Goal: Transaction & Acquisition: Purchase product/service

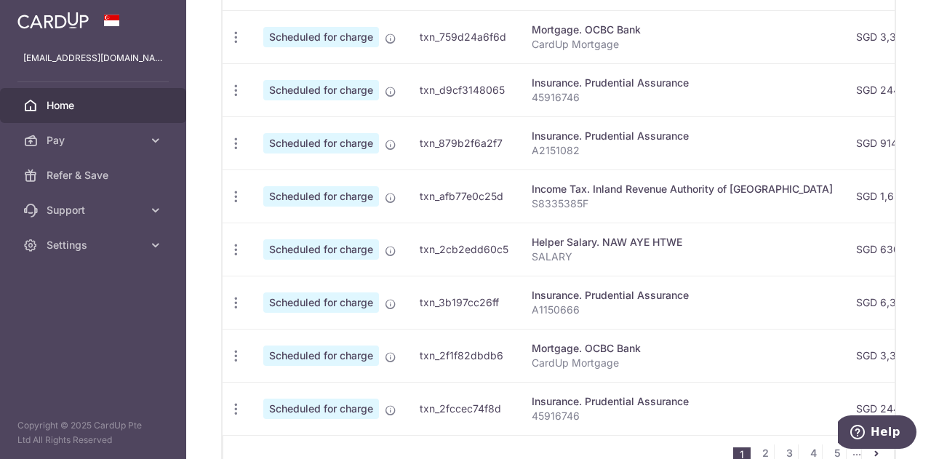
scroll to position [665, 0]
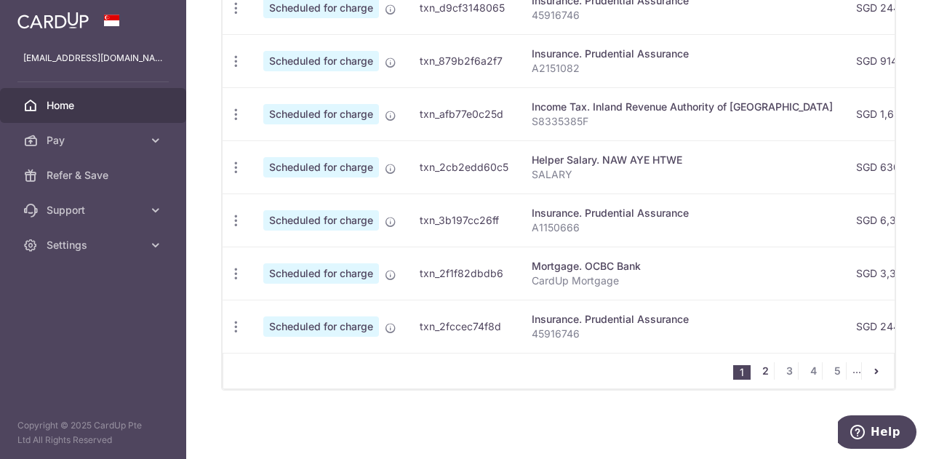
click at [756, 374] on link "2" at bounding box center [764, 370] width 17 height 17
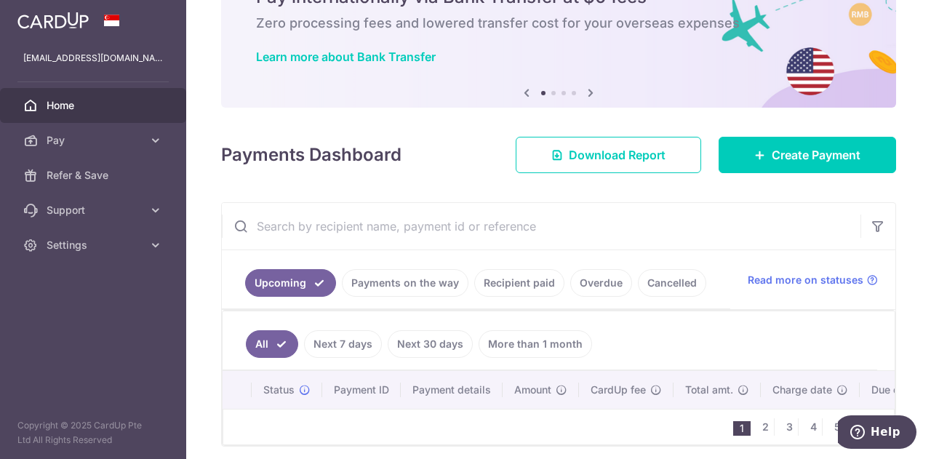
scroll to position [137, 0]
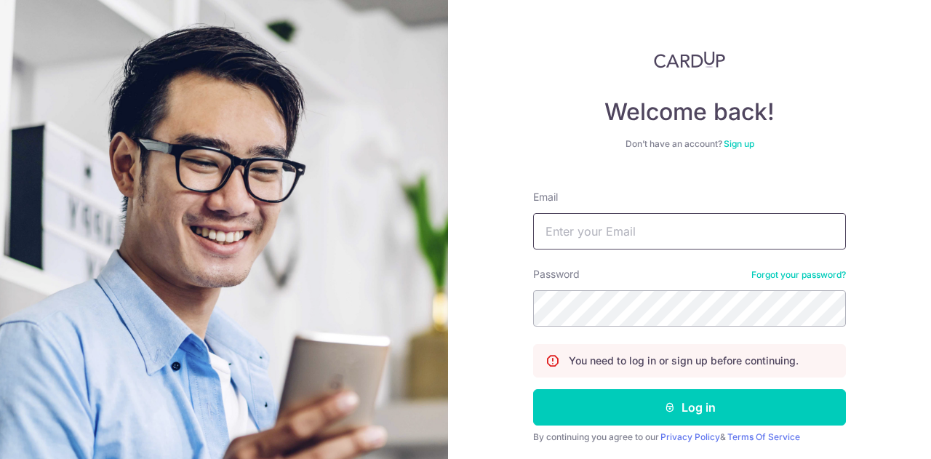
click at [598, 233] on input "Email" at bounding box center [689, 231] width 313 height 36
type input "[EMAIL_ADDRESS][DOMAIN_NAME]"
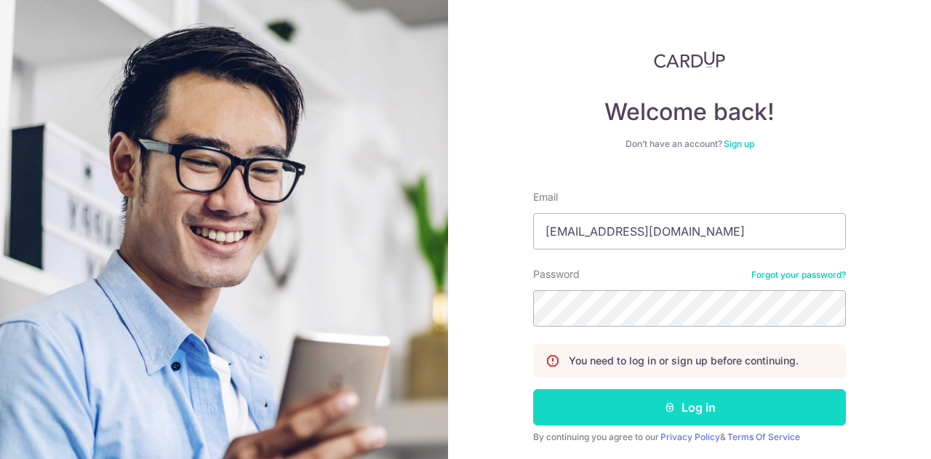
click at [669, 417] on button "Log in" at bounding box center [689, 407] width 313 height 36
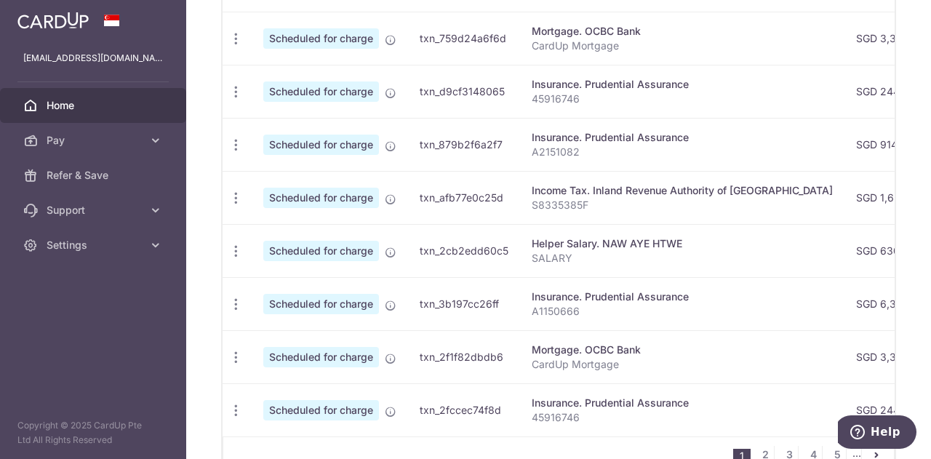
scroll to position [654, 0]
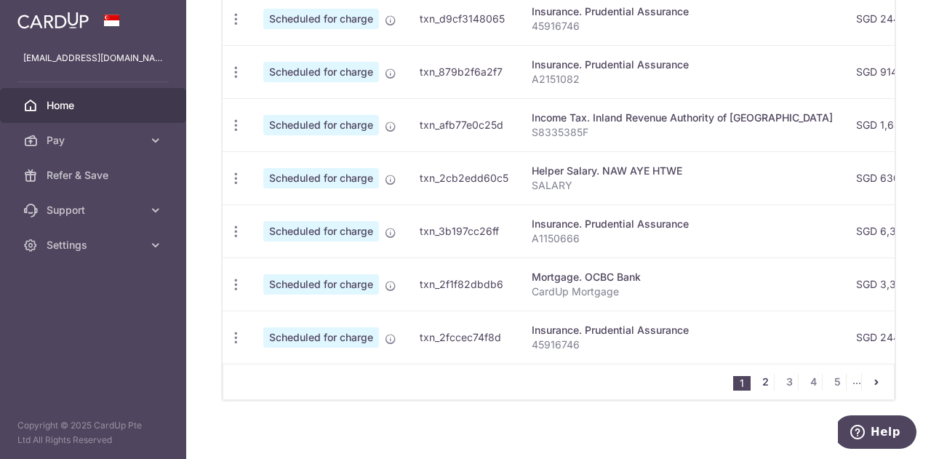
click at [756, 379] on link "2" at bounding box center [764, 381] width 17 height 17
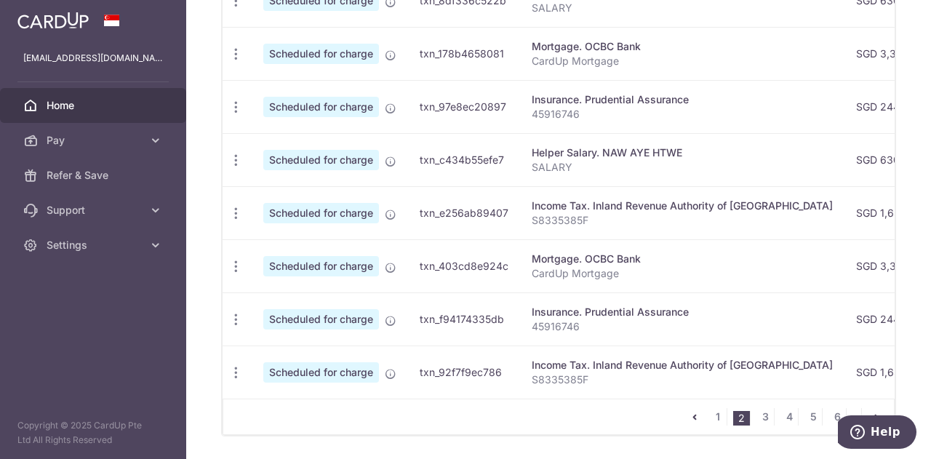
scroll to position [111, 0]
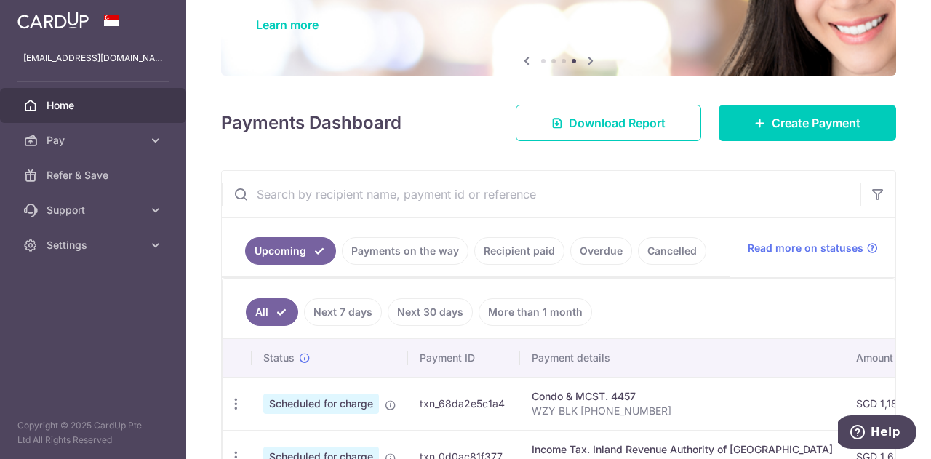
click at [689, 254] on link "Cancelled" at bounding box center [672, 251] width 68 height 28
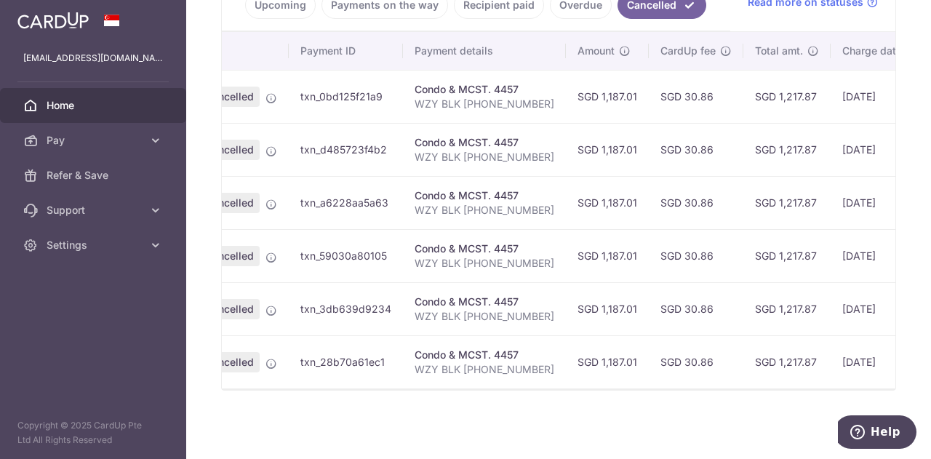
scroll to position [0, 0]
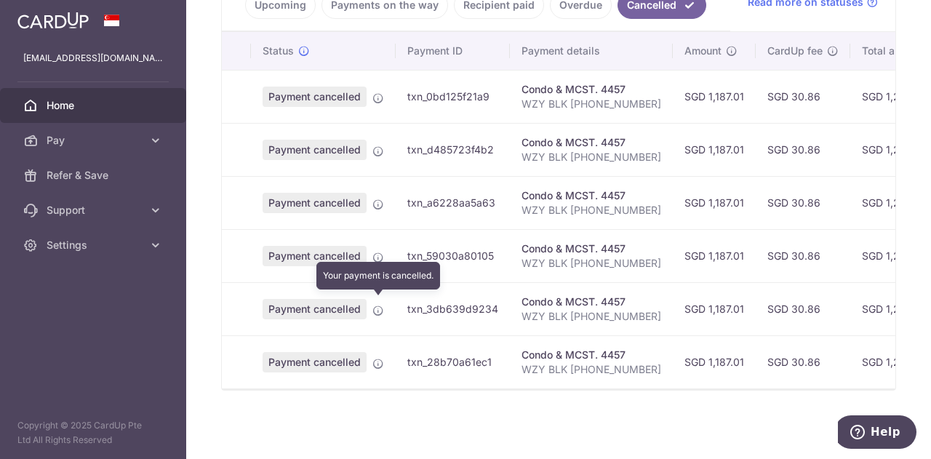
click at [372, 305] on icon at bounding box center [378, 311] width 12 height 12
click at [379, 305] on icon at bounding box center [378, 311] width 12 height 12
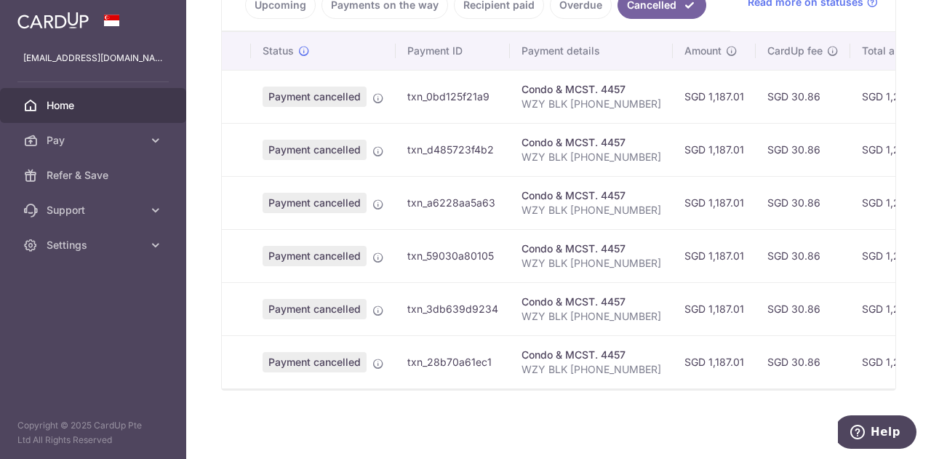
click at [606, 379] on td "Condo & MCST. 4457 WZY BLK 730 04-01" at bounding box center [591, 361] width 163 height 53
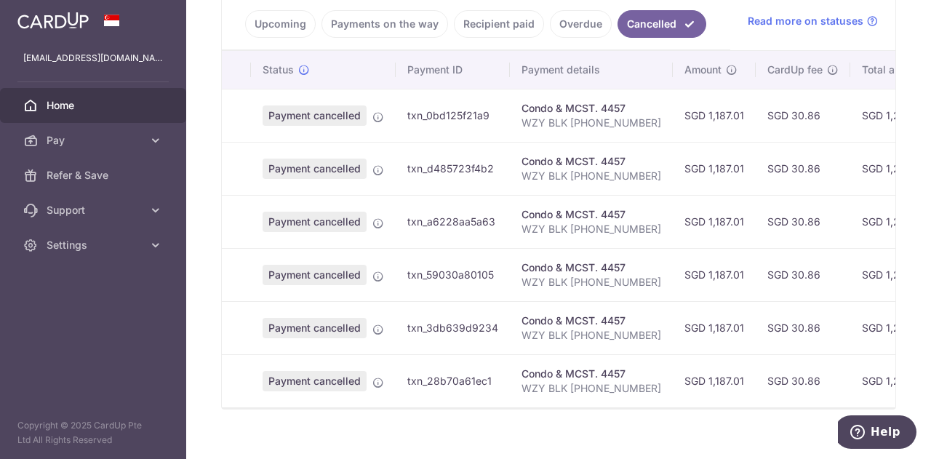
scroll to position [359, 0]
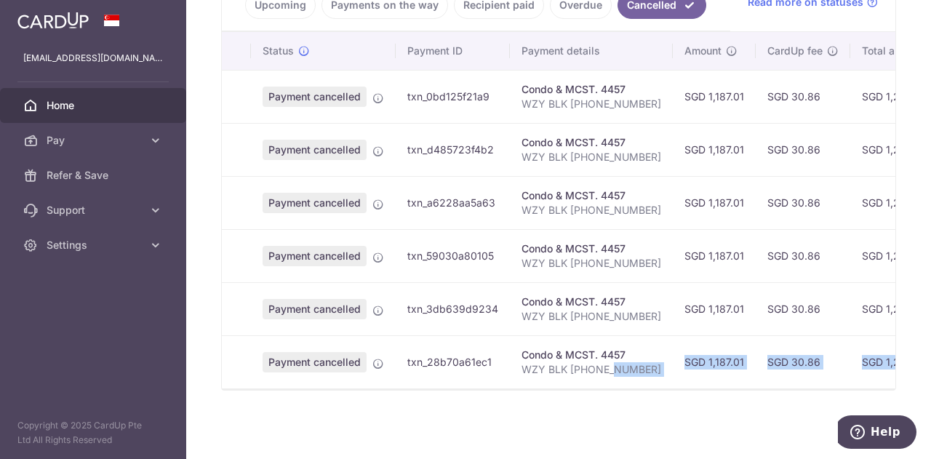
drag, startPoint x: 606, startPoint y: 381, endPoint x: 760, endPoint y: 407, distance: 156.3
click at [760, 407] on div "× Pause Schedule Pause all future payments in this series Pause just this one p…" at bounding box center [558, 229] width 745 height 459
click at [694, 416] on div "× Pause Schedule Pause all future payments in this series Pause just this one p…" at bounding box center [558, 229] width 745 height 459
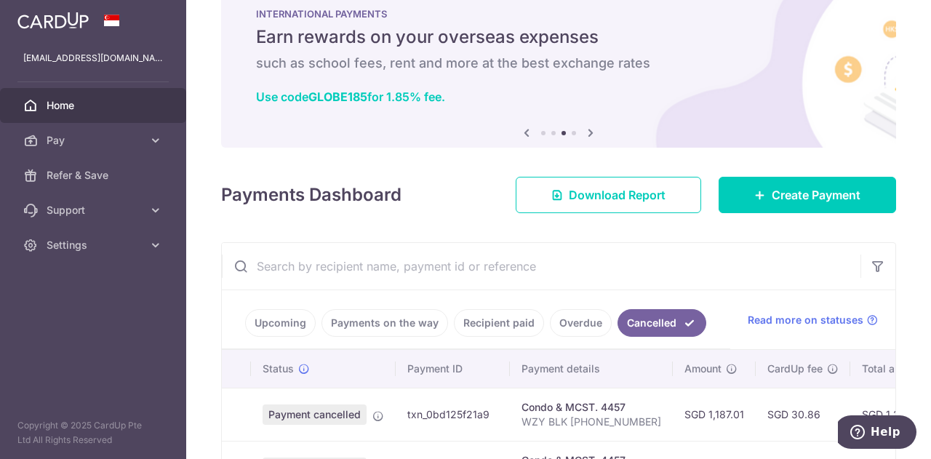
scroll to position [0, 0]
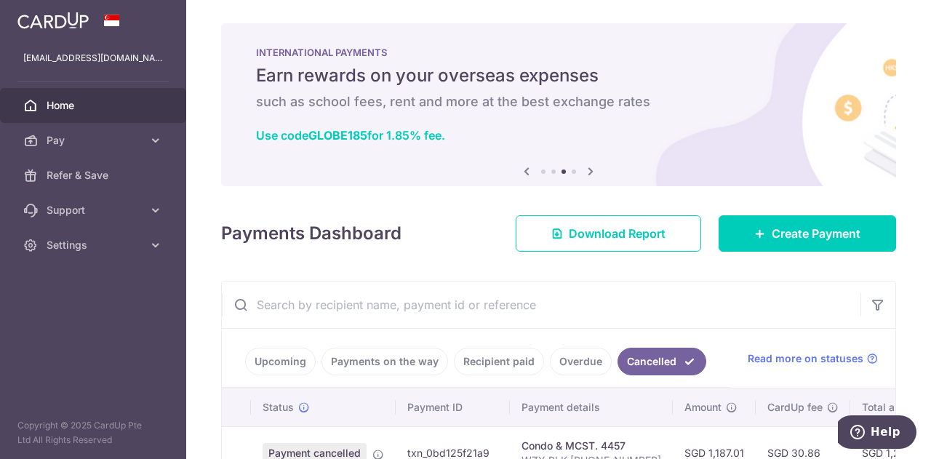
click at [291, 359] on link "Upcoming" at bounding box center [280, 362] width 71 height 28
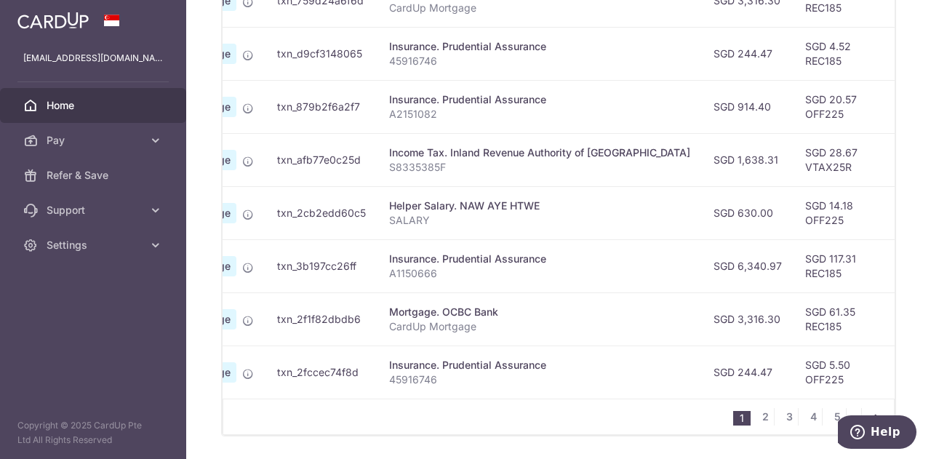
scroll to position [0, 55]
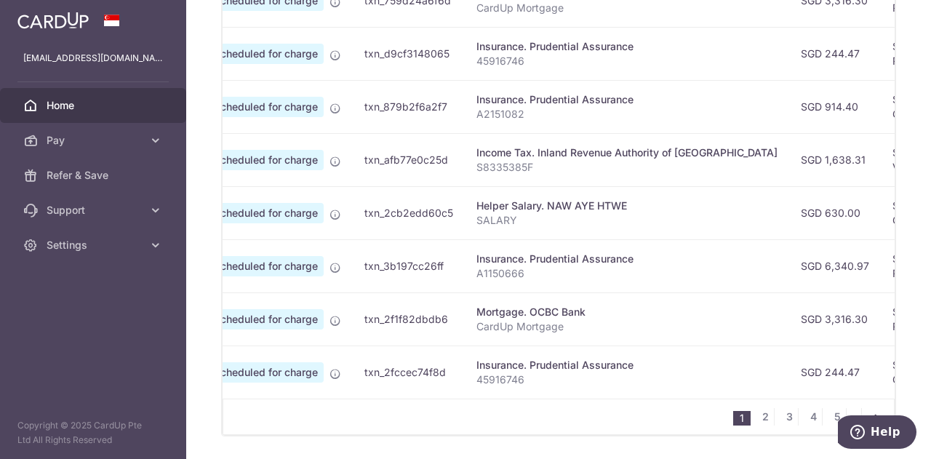
drag, startPoint x: 594, startPoint y: 412, endPoint x: 614, endPoint y: 416, distance: 20.1
click at [601, 413] on div "1 2 3 4 5 ..." at bounding box center [559, 417] width 672 height 36
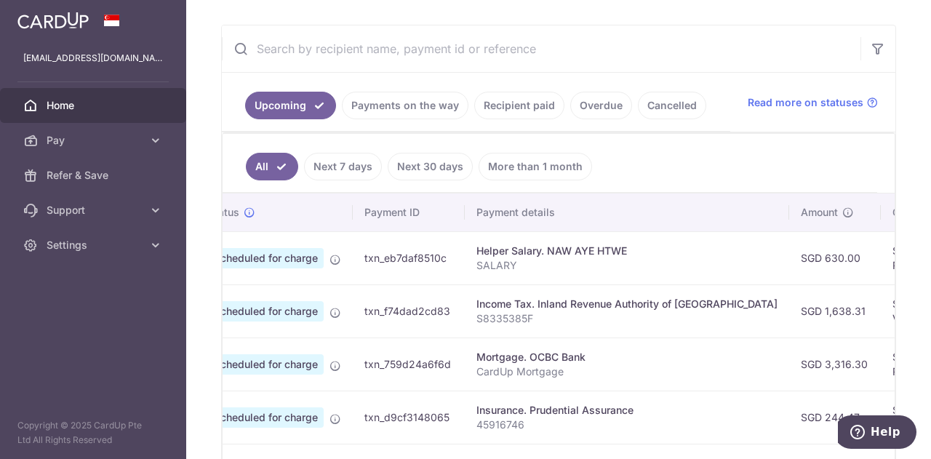
scroll to position [0, 0]
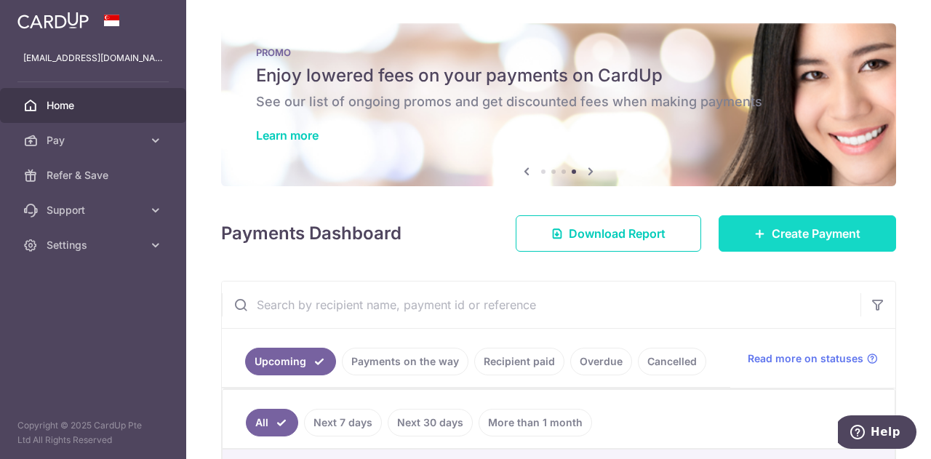
click at [810, 238] on span "Create Payment" at bounding box center [816, 233] width 89 height 17
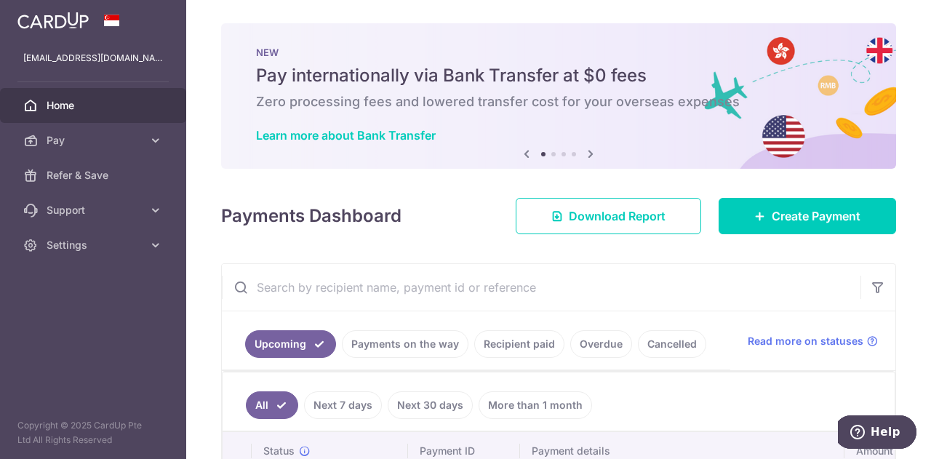
click at [518, 338] on link "Recipient paid" at bounding box center [519, 344] width 90 height 28
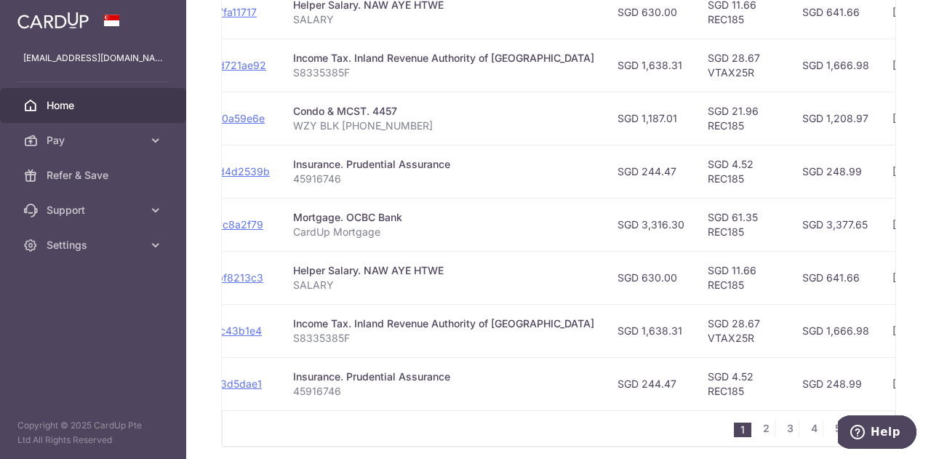
scroll to position [0, 425]
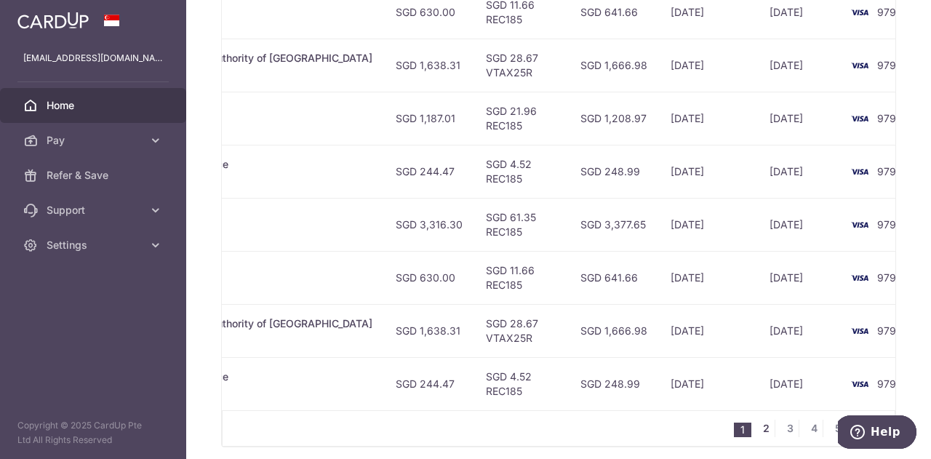
click at [759, 428] on link "2" at bounding box center [765, 428] width 17 height 17
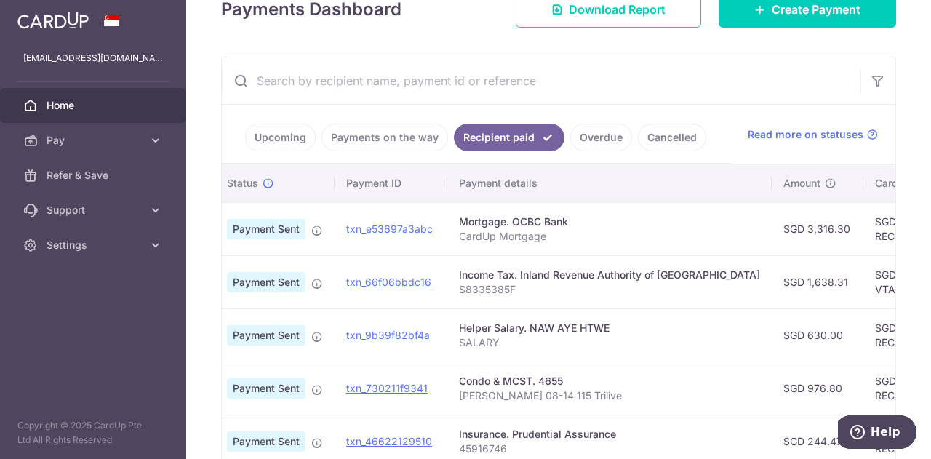
scroll to position [151, 0]
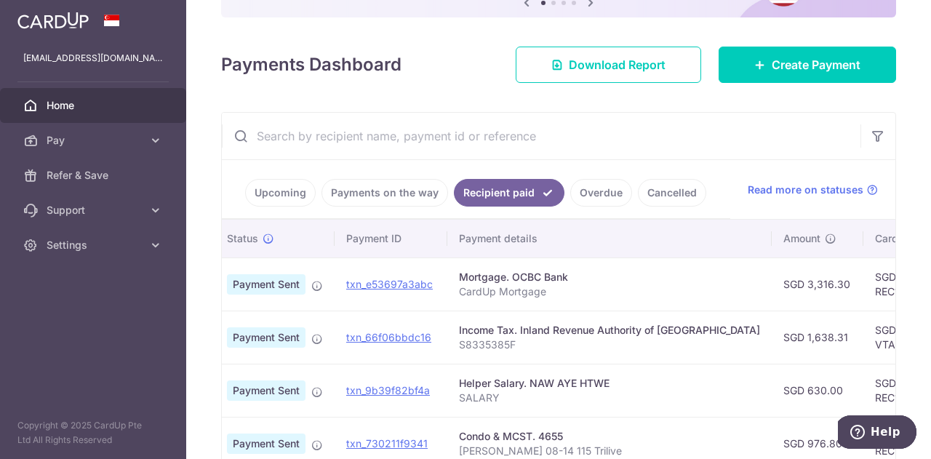
click at [349, 197] on link "Payments on the way" at bounding box center [384, 193] width 127 height 28
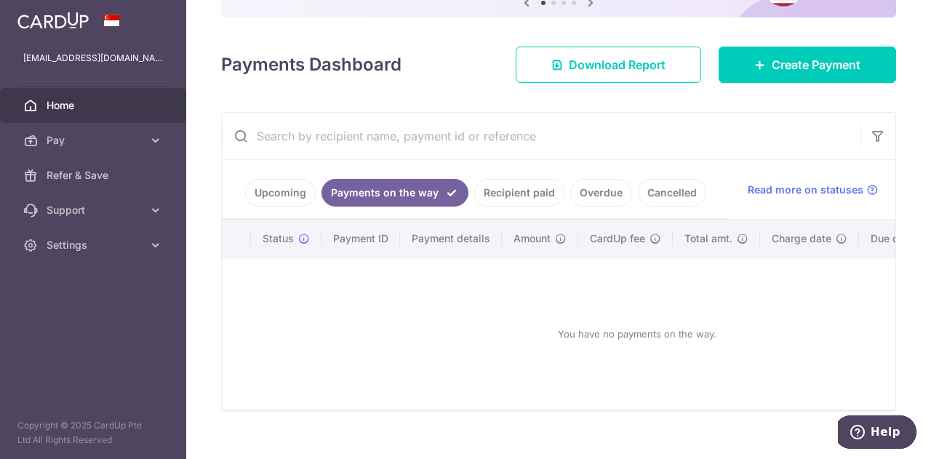
click at [279, 199] on link "Upcoming" at bounding box center [280, 193] width 71 height 28
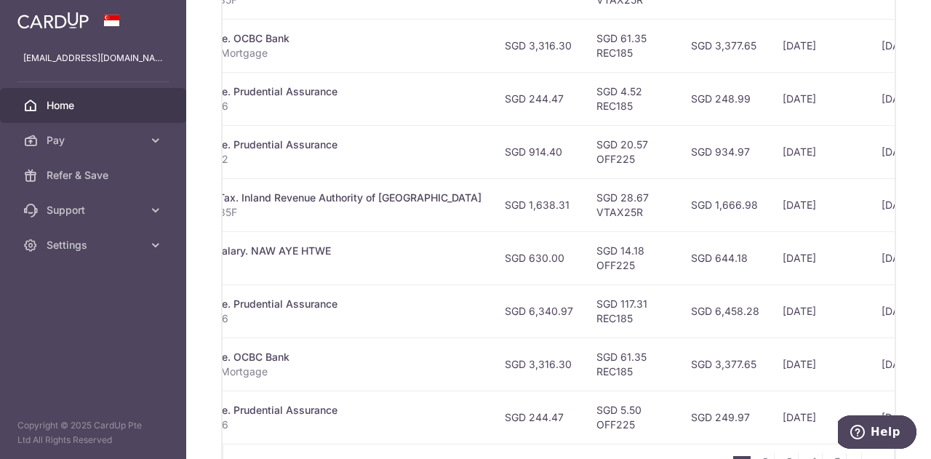
scroll to position [588, 0]
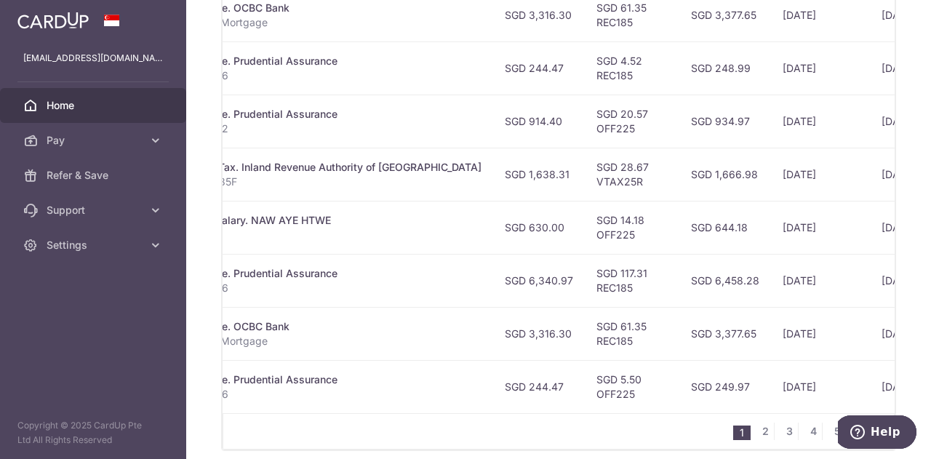
click at [679, 404] on td "SGD 249.97" at bounding box center [725, 386] width 92 height 53
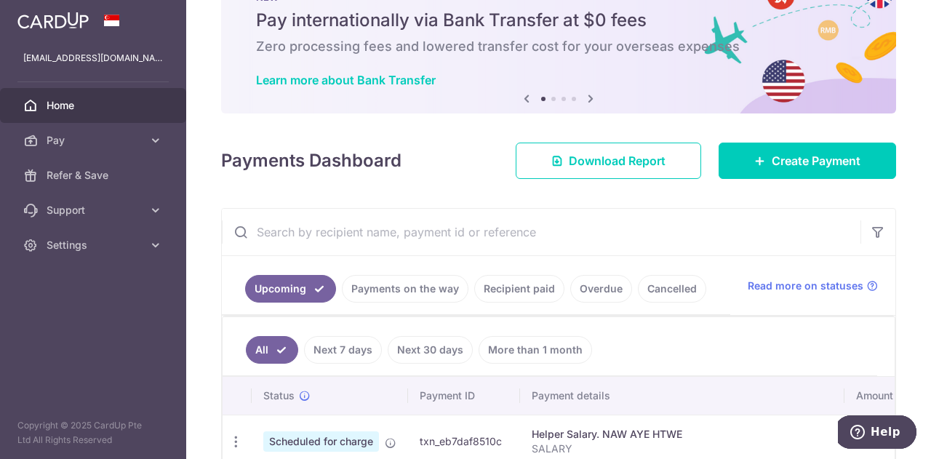
scroll to position [0, 0]
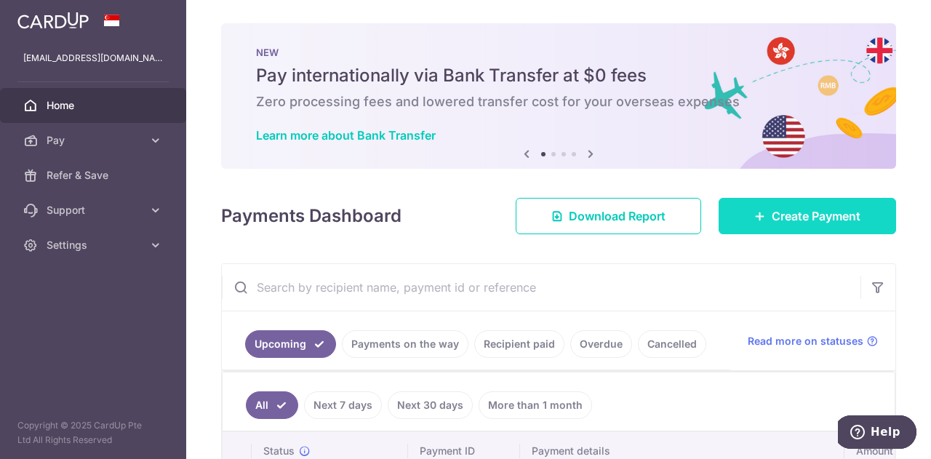
click at [772, 221] on span "Create Payment" at bounding box center [816, 215] width 89 height 17
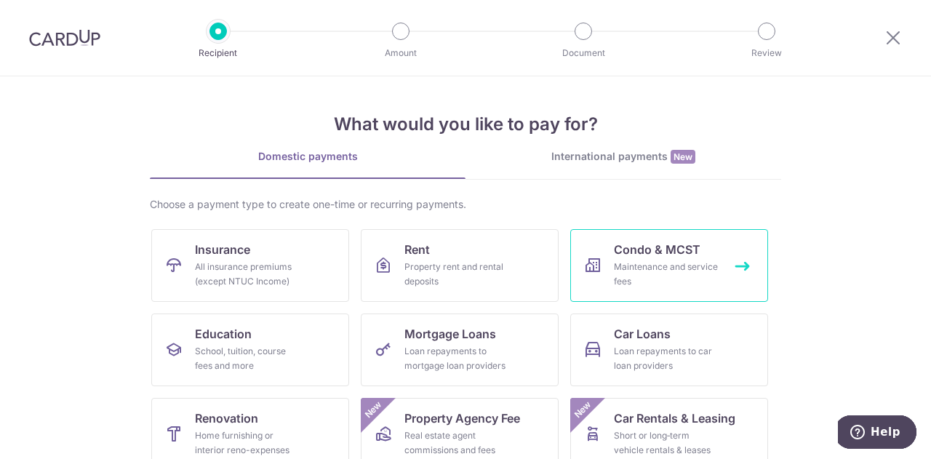
click at [736, 260] on link "Condo & MCST Maintenance and service fees" at bounding box center [669, 265] width 198 height 73
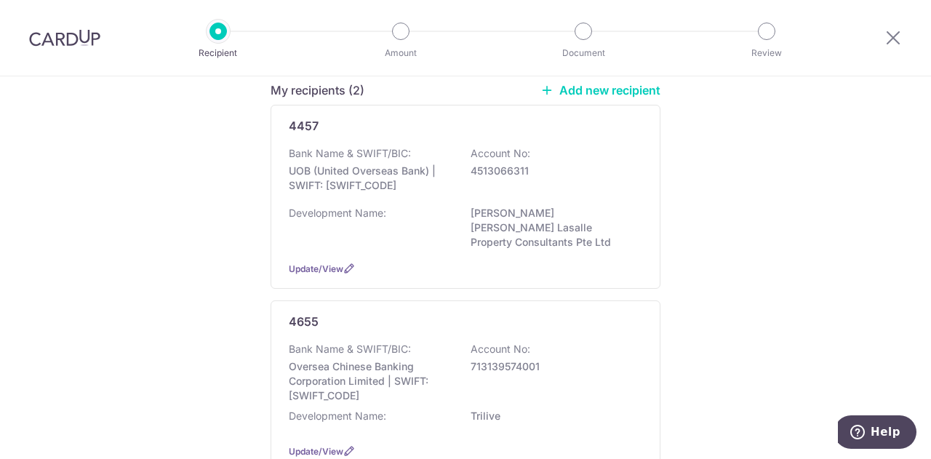
scroll to position [218, 0]
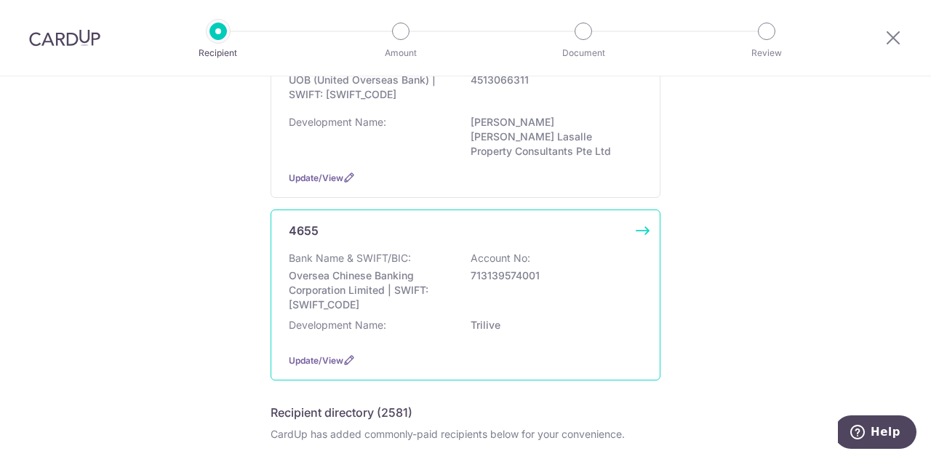
click at [641, 222] on div "4655 Bank Name & SWIFT/BIC: Oversea Chinese Banking Corporation Limited | SWIFT…" at bounding box center [466, 294] width 390 height 171
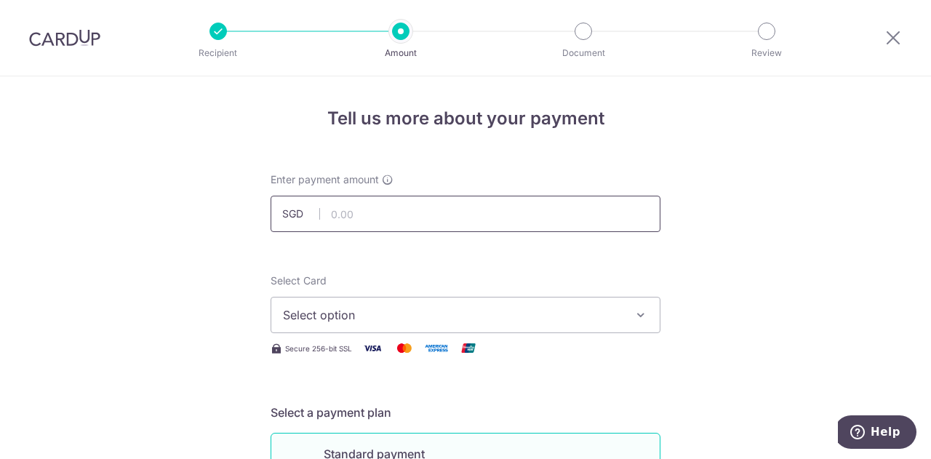
click at [547, 214] on input "text" at bounding box center [466, 214] width 390 height 36
type input "976.80"
click at [370, 314] on span "Select option" at bounding box center [452, 314] width 339 height 17
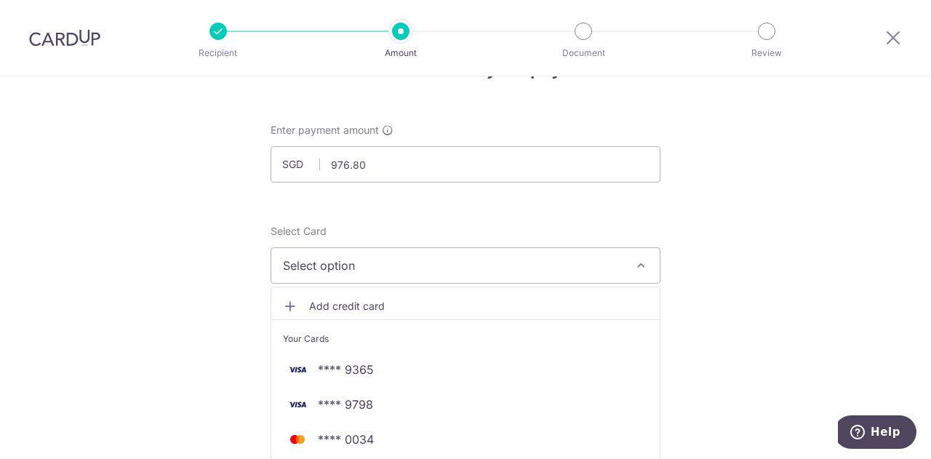
scroll to position [73, 0]
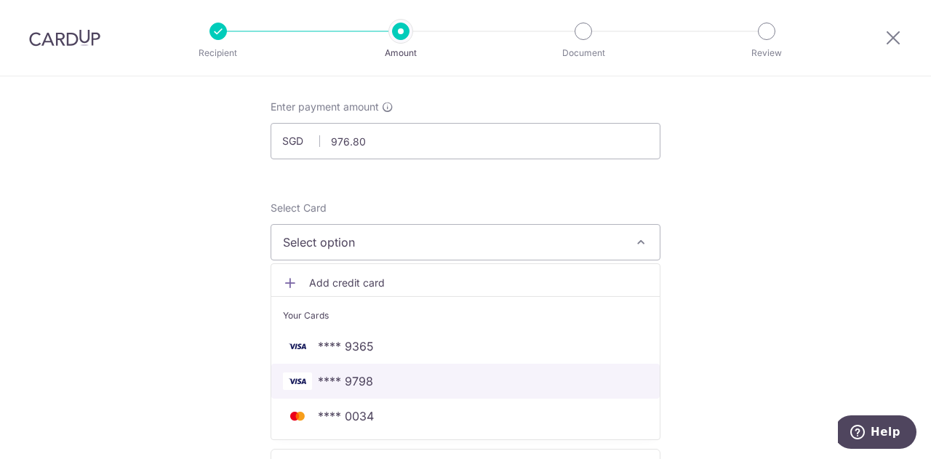
click at [348, 372] on span "**** 9798" at bounding box center [345, 380] width 55 height 17
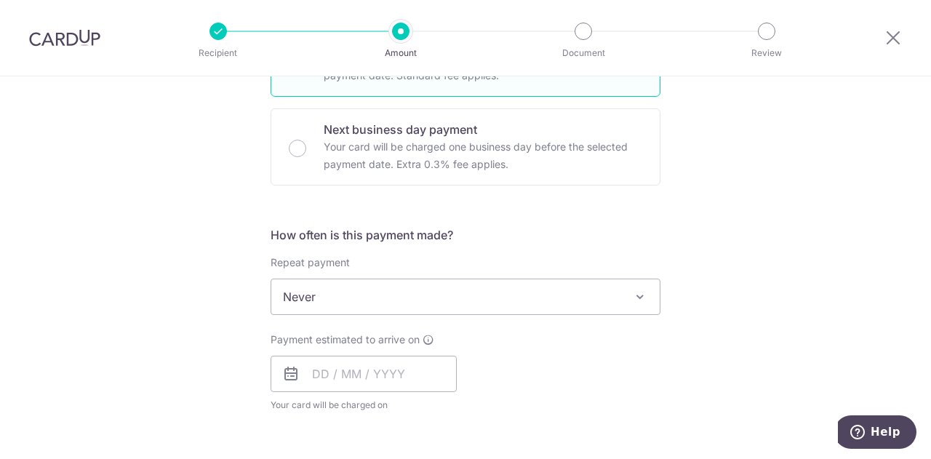
scroll to position [436, 0]
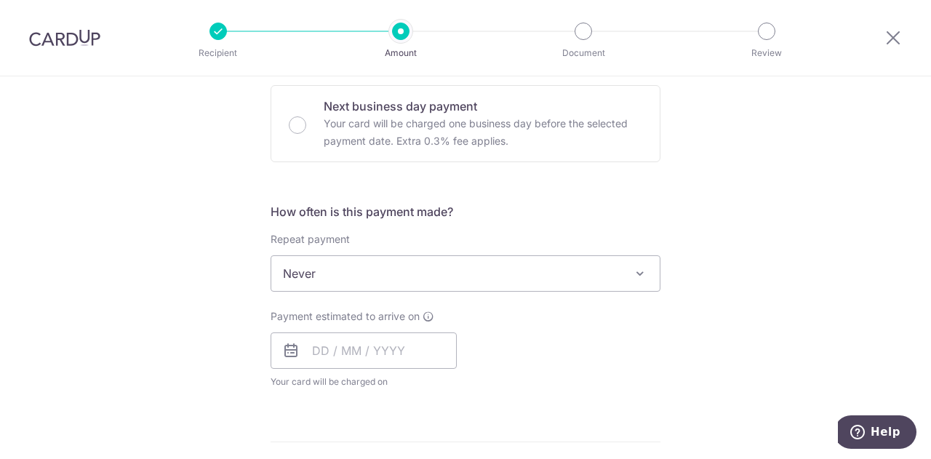
click at [517, 269] on span "Never" at bounding box center [465, 273] width 388 height 35
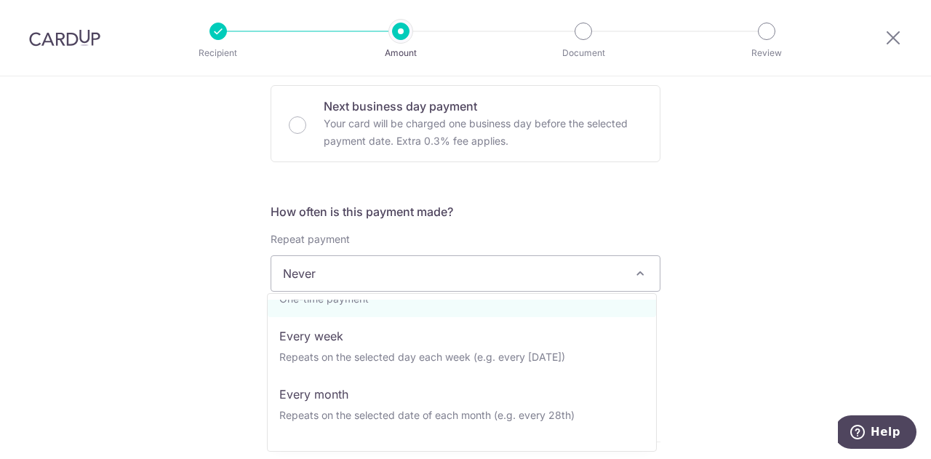
scroll to position [73, 0]
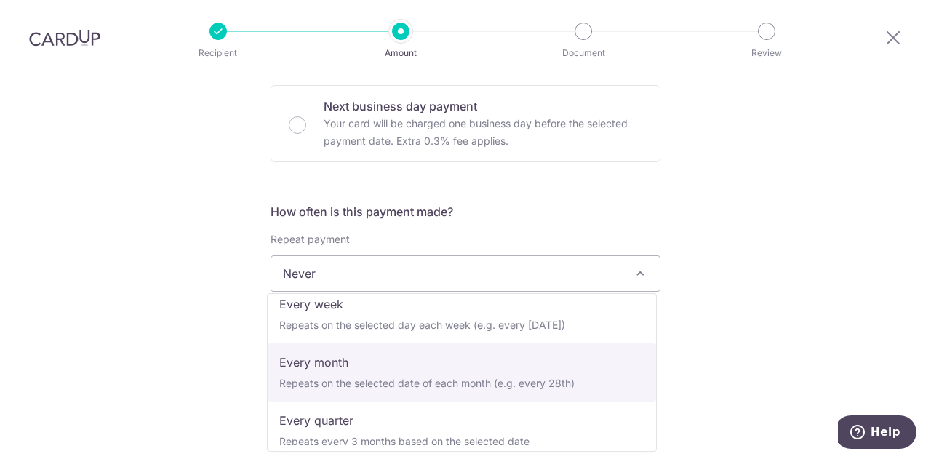
select select "3"
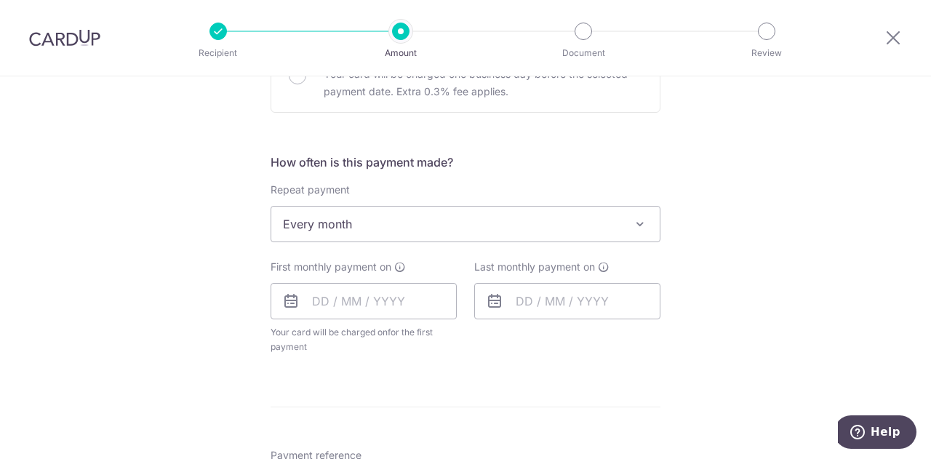
scroll to position [509, 0]
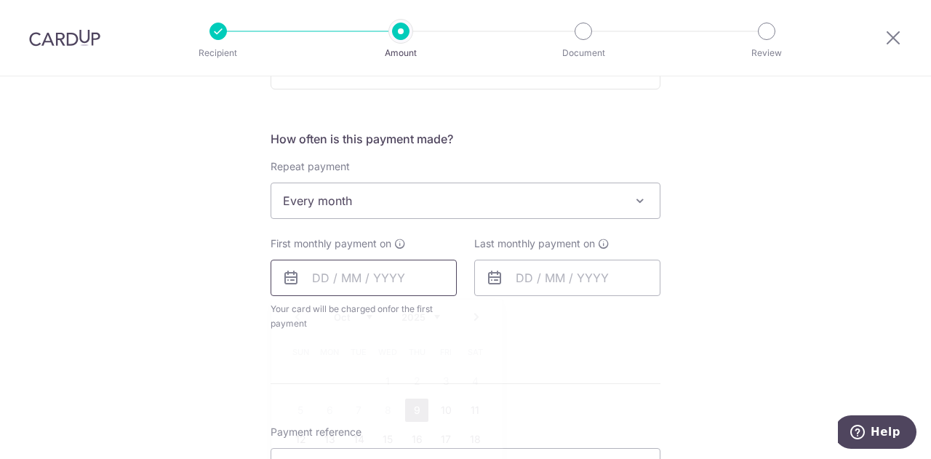
click at [308, 283] on input "text" at bounding box center [364, 278] width 186 height 36
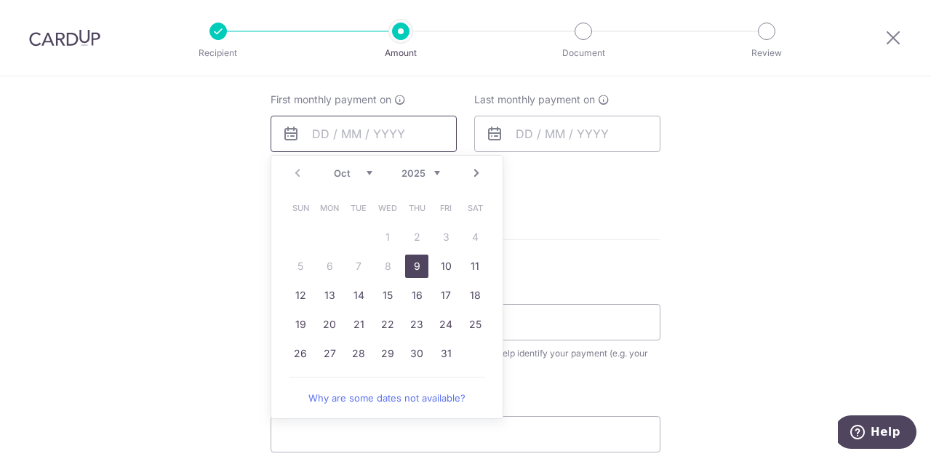
scroll to position [654, 0]
click at [447, 295] on link "17" at bounding box center [445, 293] width 23 height 23
type input "[DATE]"
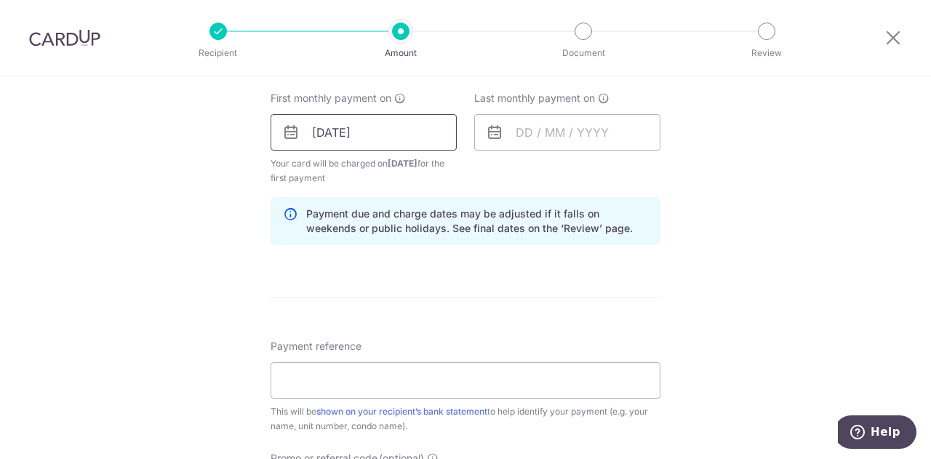
click at [374, 125] on input "[DATE]" at bounding box center [364, 132] width 186 height 36
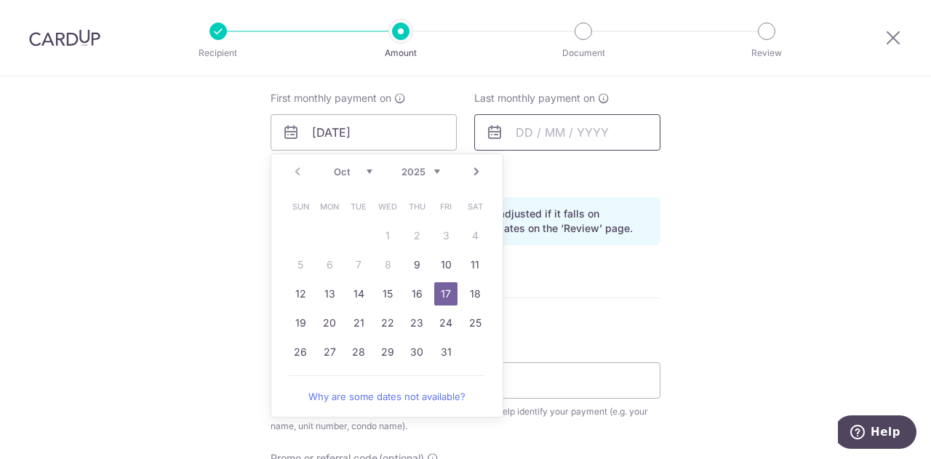
click at [608, 132] on input "text" at bounding box center [567, 132] width 186 height 36
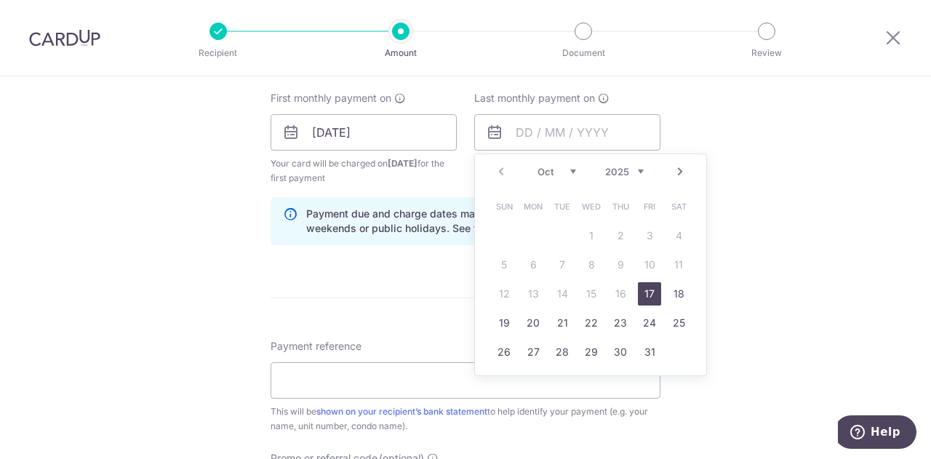
click at [641, 172] on div "Prev Next Oct Nov [DATE] 2026 2027 2028 2029 2030 2031 2032 2033 2034 2035" at bounding box center [590, 171] width 231 height 35
click at [638, 172] on select "2025 2026 2027 2028 2029 2030 2031 2032 2033 2034 2035" at bounding box center [624, 172] width 39 height 12
click at [751, 153] on div "Tell us more about your payment Enter payment amount SGD 976.80 976.80 Select C…" at bounding box center [465, 117] width 931 height 1390
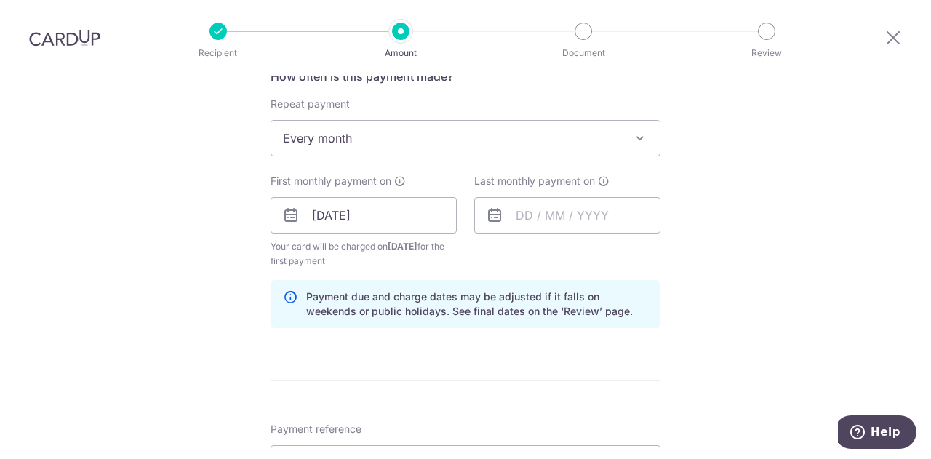
scroll to position [582, 0]
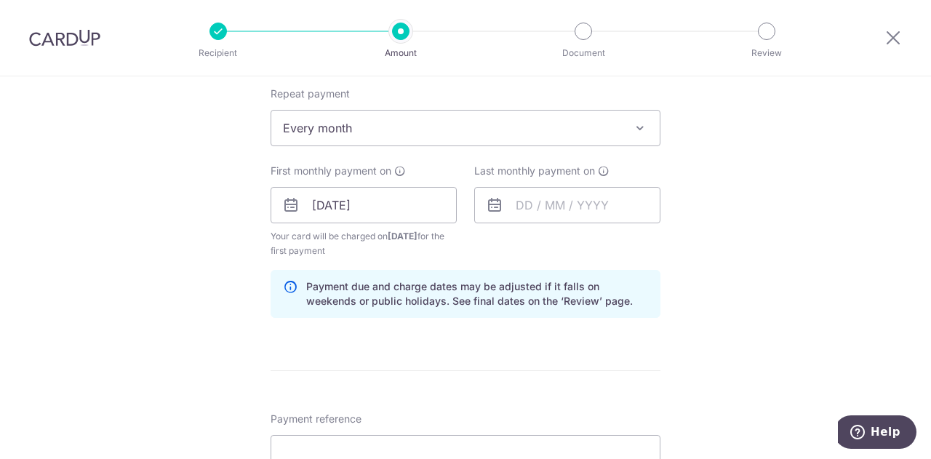
click at [517, 149] on div "How often is this payment made? Repeat payment Never Every week Every month Eve…" at bounding box center [466, 193] width 390 height 272
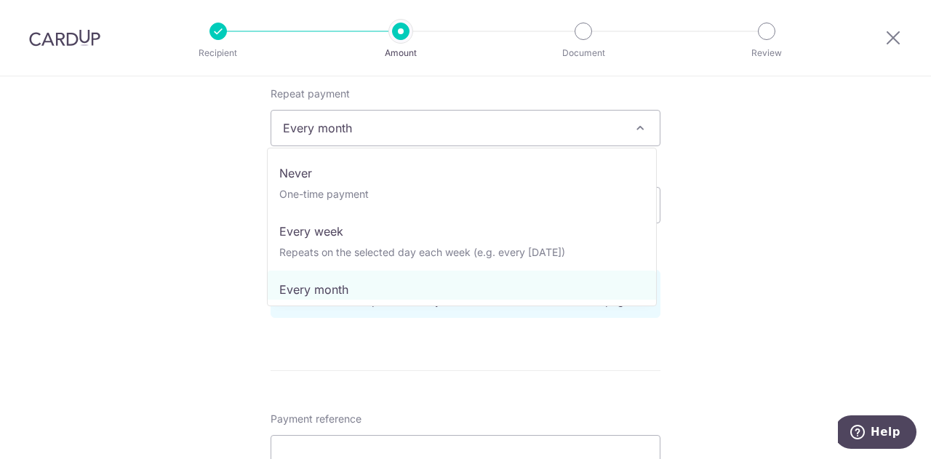
click at [528, 137] on span "Every month" at bounding box center [465, 128] width 388 height 35
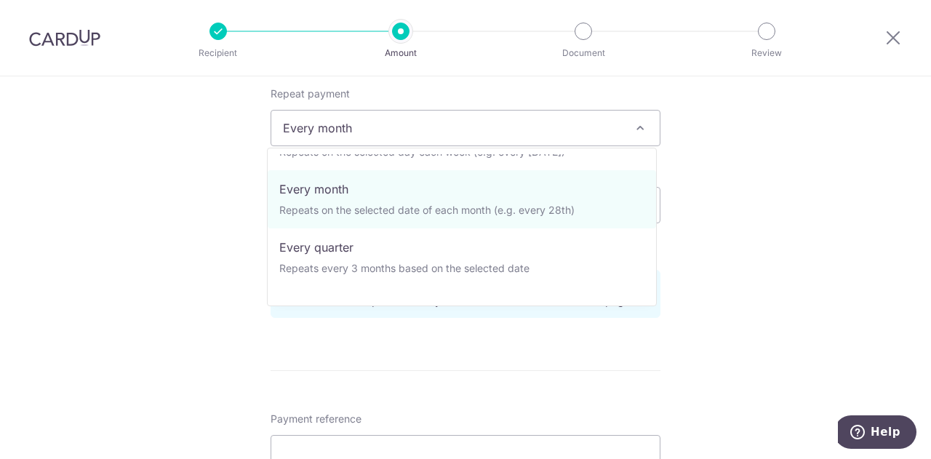
scroll to position [145, 0]
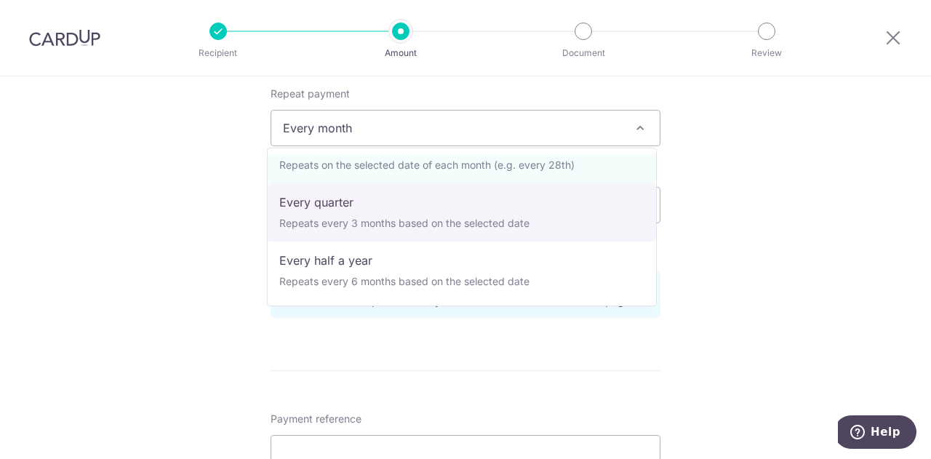
select select "4"
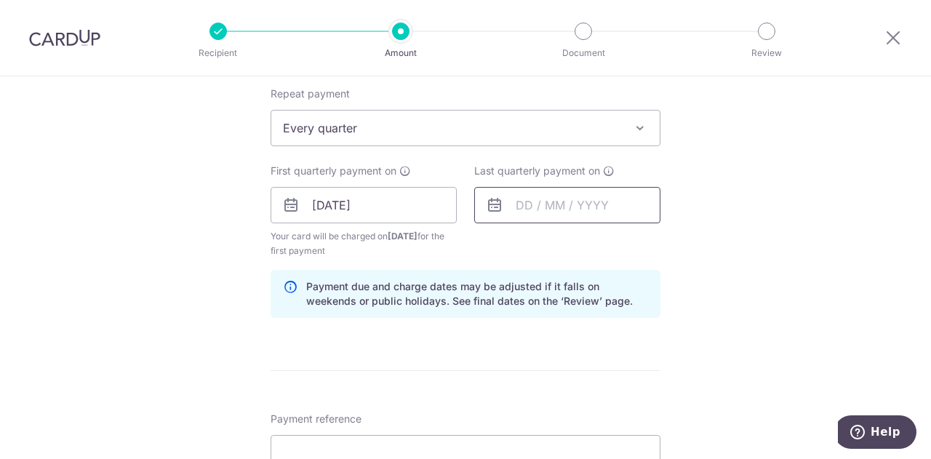
click at [529, 204] on input "text" at bounding box center [567, 205] width 186 height 36
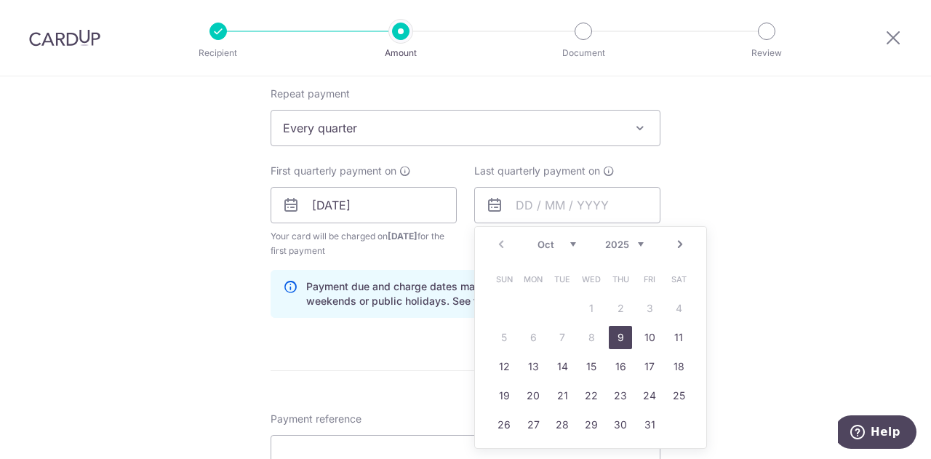
click at [641, 245] on div "Prev Next Oct Nov [DATE] 2026 2027 2028 2029 2030 2031 2032 2033 2034 2035" at bounding box center [590, 244] width 231 height 35
click at [636, 243] on select "2025 2026 2027 2028 2029 2030 2031 2032 2033 2034 2035" at bounding box center [624, 245] width 39 height 12
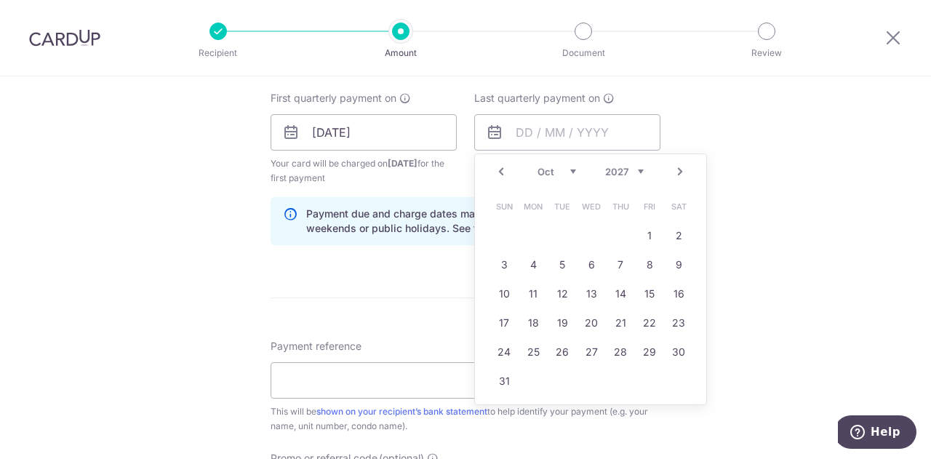
click at [681, 172] on link "Next" at bounding box center [679, 171] width 17 height 17
click at [679, 174] on link "Next" at bounding box center [679, 171] width 17 height 17
click at [660, 353] on table "Sun Mon Tue Wed Thu Fri Sat 1 2 3 4 5 6 7 8 9 10 11 12 13 14 15 16 17 18 19 20 …" at bounding box center [591, 279] width 204 height 175
click at [652, 353] on link "31" at bounding box center [649, 351] width 23 height 23
type input "[DATE]"
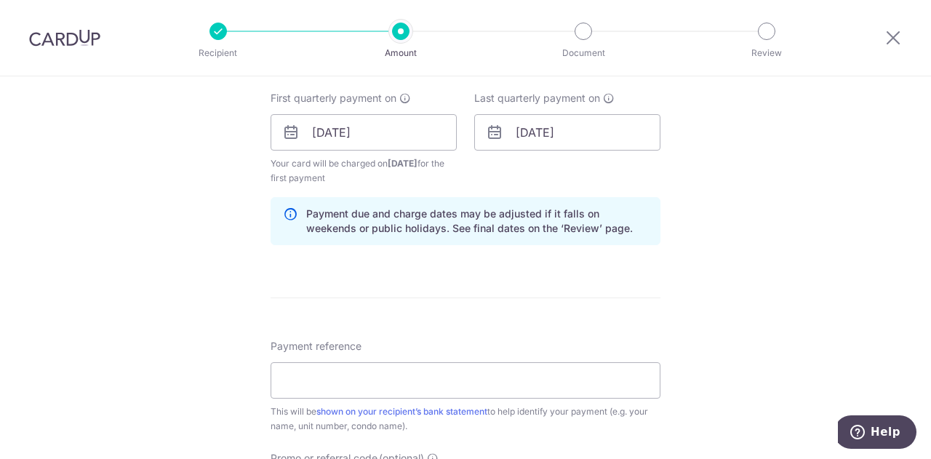
click at [782, 294] on div "Tell us more about your payment Enter payment amount SGD 976.80 976.80 Select C…" at bounding box center [465, 117] width 931 height 1390
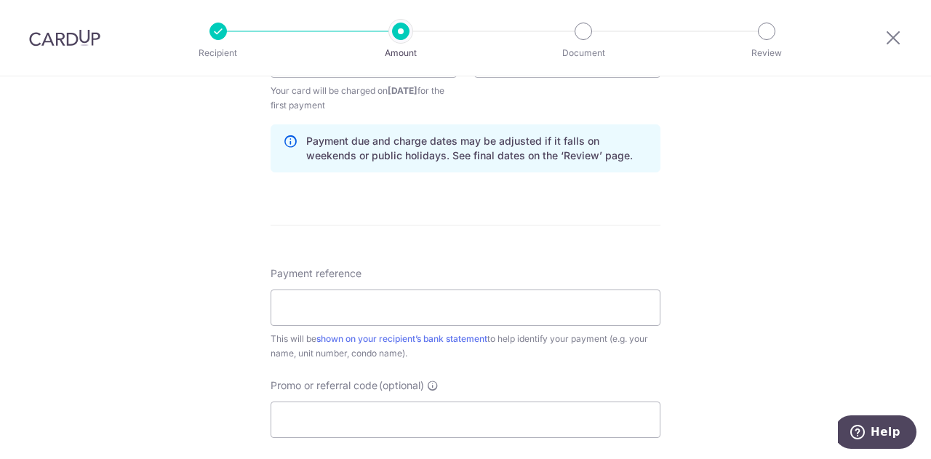
scroll to position [800, 0]
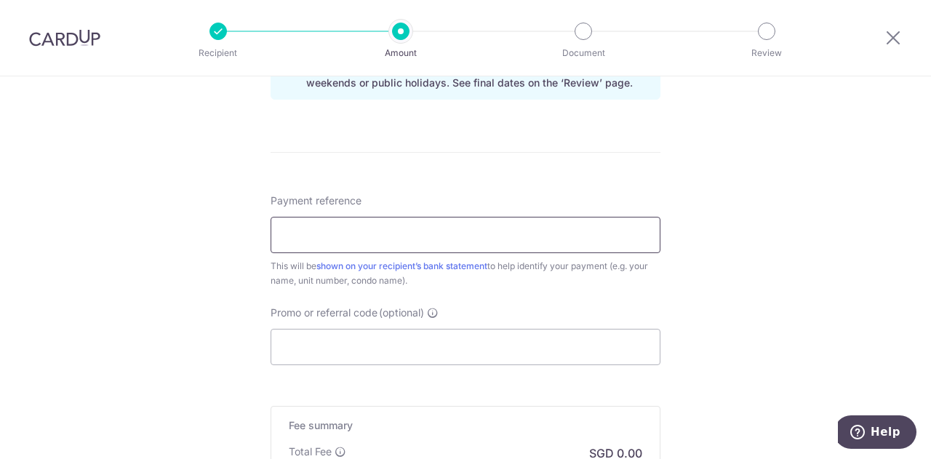
click at [439, 222] on input "Payment reference" at bounding box center [466, 235] width 390 height 36
click at [439, 223] on input "Payment reference" at bounding box center [466, 235] width 390 height 36
paste input "[PERSON_NAME] 08-14 115 Trilive"
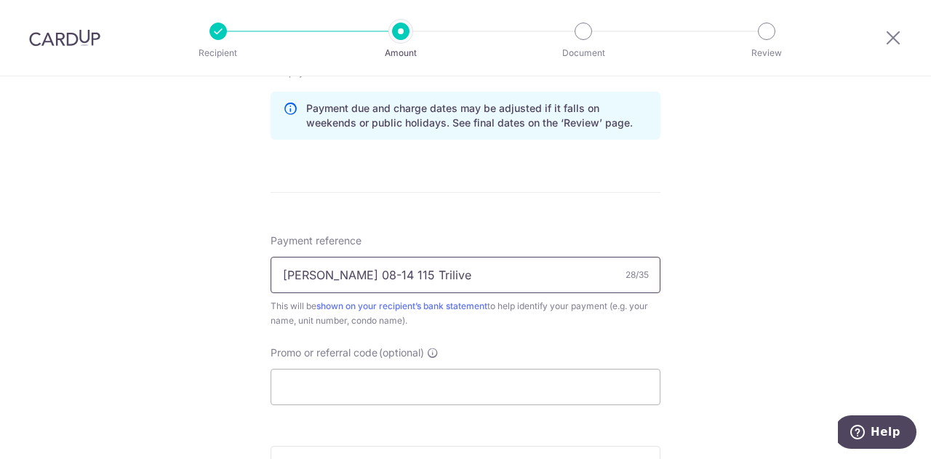
scroll to position [873, 0]
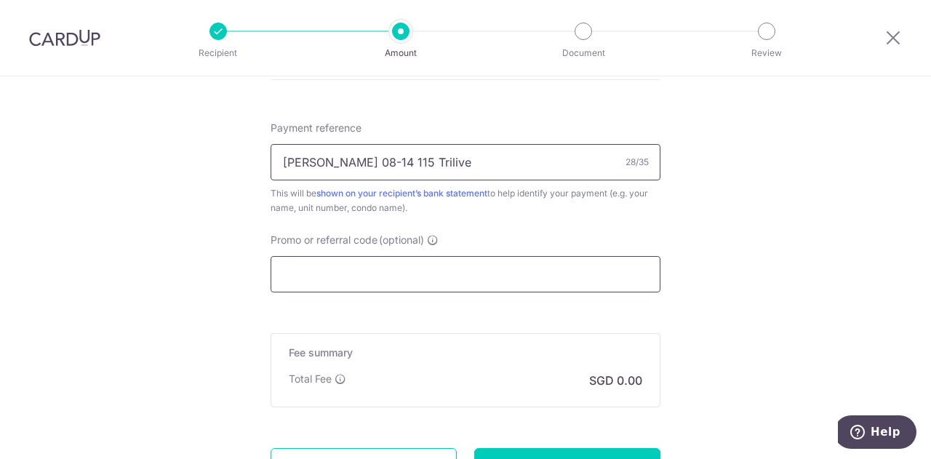
type input "[PERSON_NAME] 08-14 115 Trilive"
click at [463, 271] on input "Promo or referral code (optional)" at bounding box center [466, 274] width 390 height 36
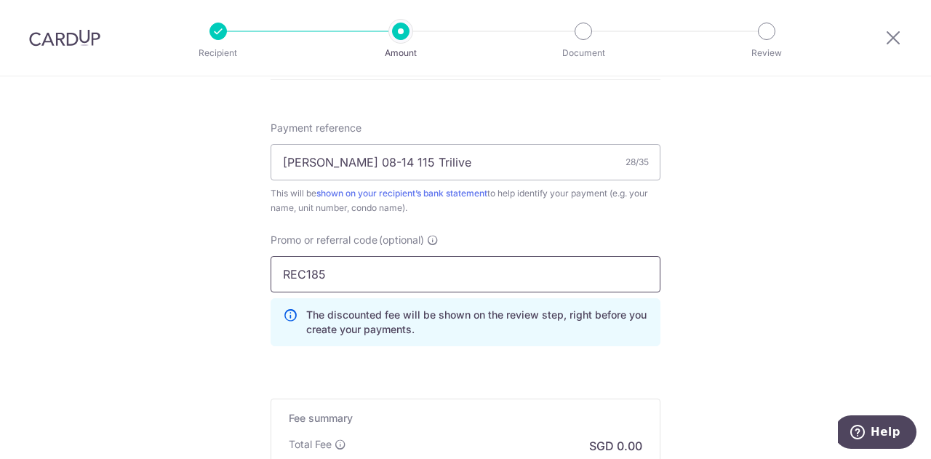
type input "REC185"
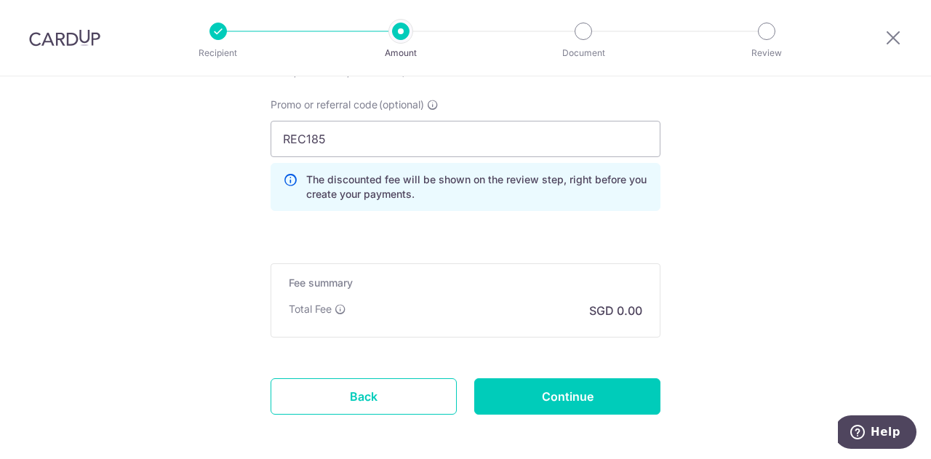
scroll to position [1018, 0]
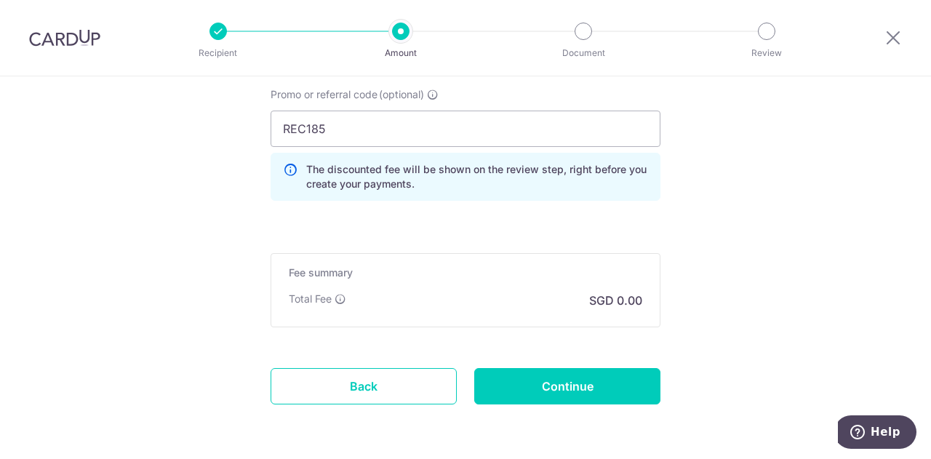
click at [470, 305] on div "Total Fee SGD 0.00" at bounding box center [465, 300] width 353 height 17
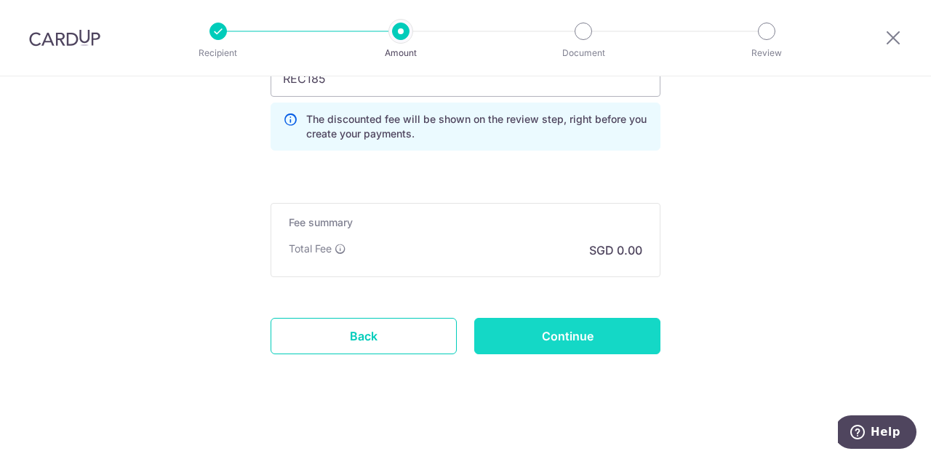
click at [551, 333] on input "Continue" at bounding box center [567, 336] width 186 height 36
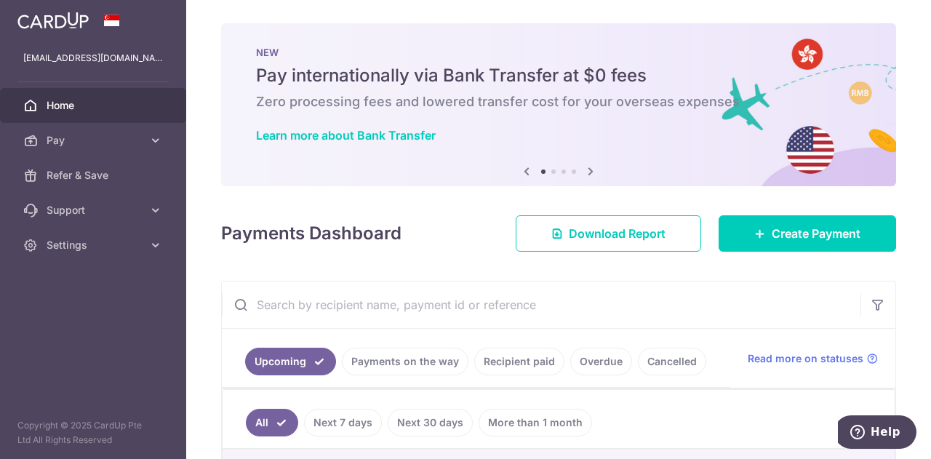
click at [510, 370] on link "Recipient paid" at bounding box center [519, 362] width 90 height 28
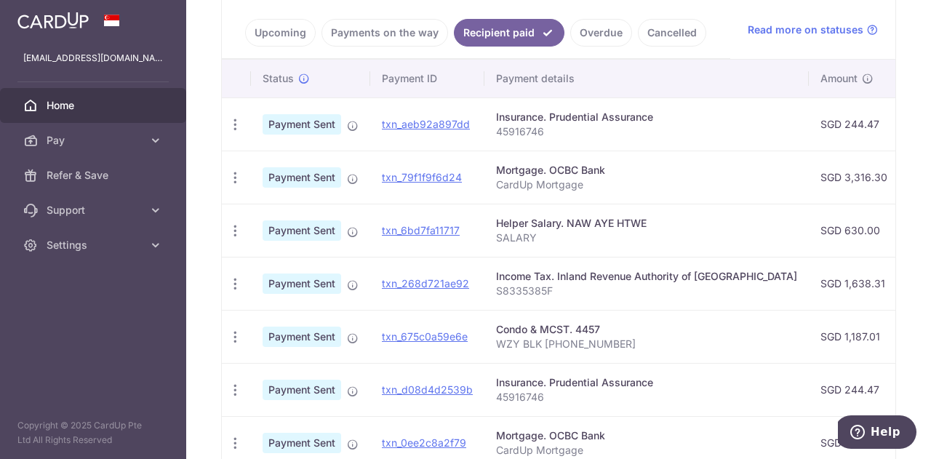
scroll to position [547, 0]
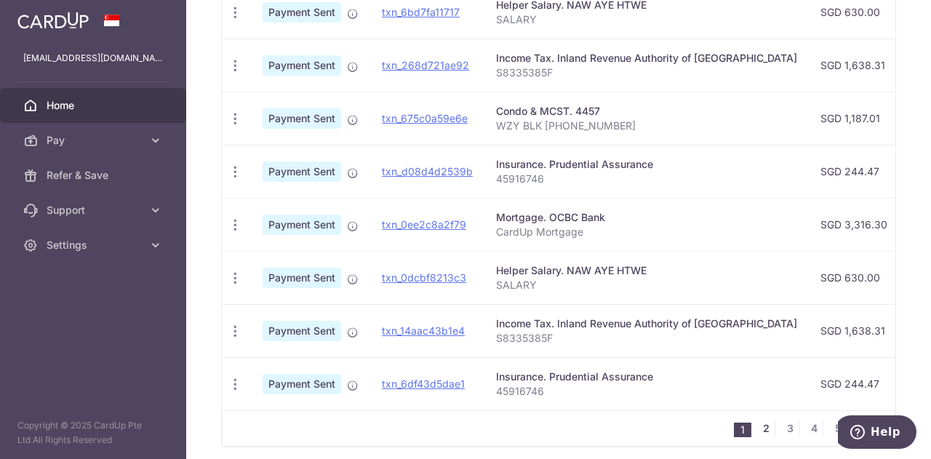
click at [758, 433] on link "2" at bounding box center [765, 428] width 17 height 17
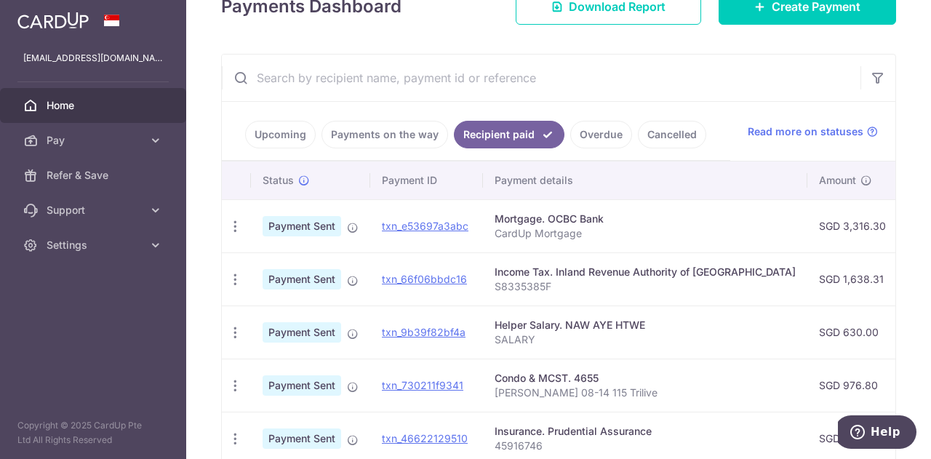
scroll to position [329, 0]
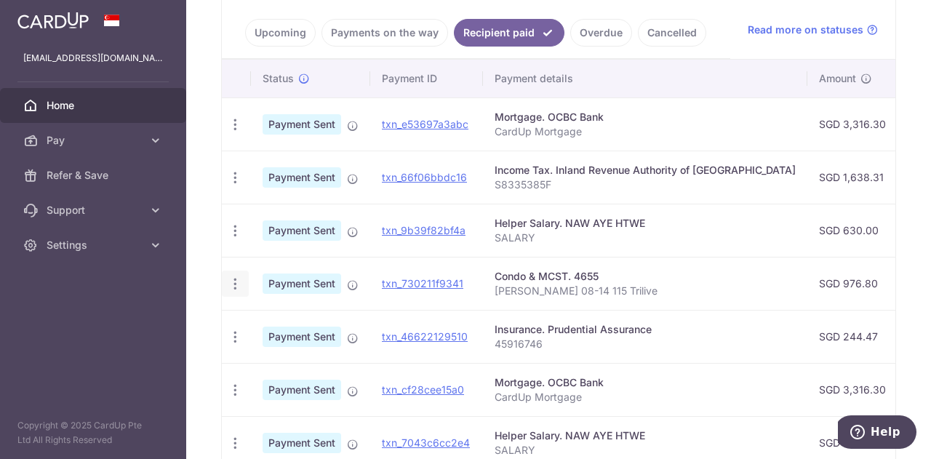
click at [239, 283] on icon "button" at bounding box center [235, 283] width 15 height 15
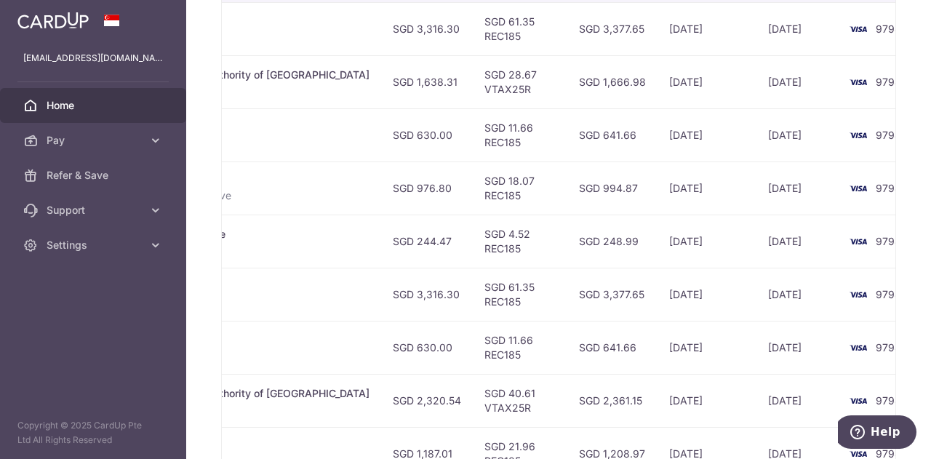
scroll to position [314, 0]
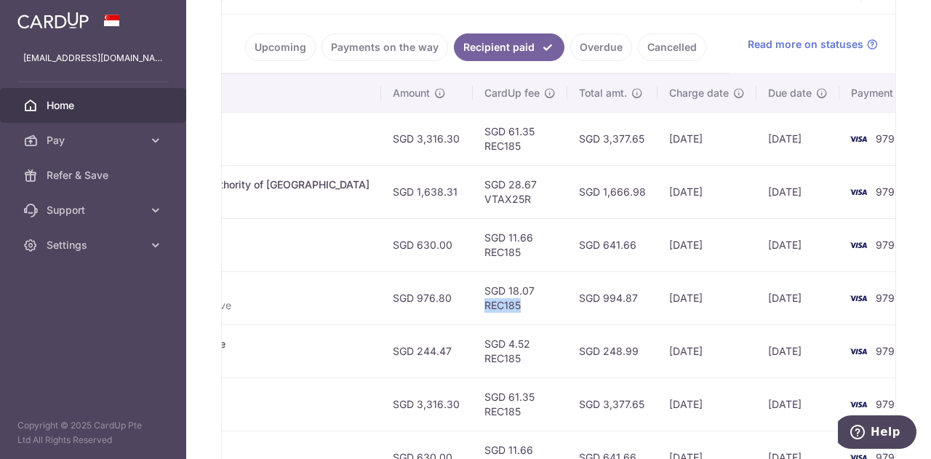
drag, startPoint x: 481, startPoint y: 303, endPoint x: 432, endPoint y: 297, distance: 49.8
click at [473, 297] on td "SGD 18.07 REC185" at bounding box center [520, 297] width 95 height 53
copy td "REC185"
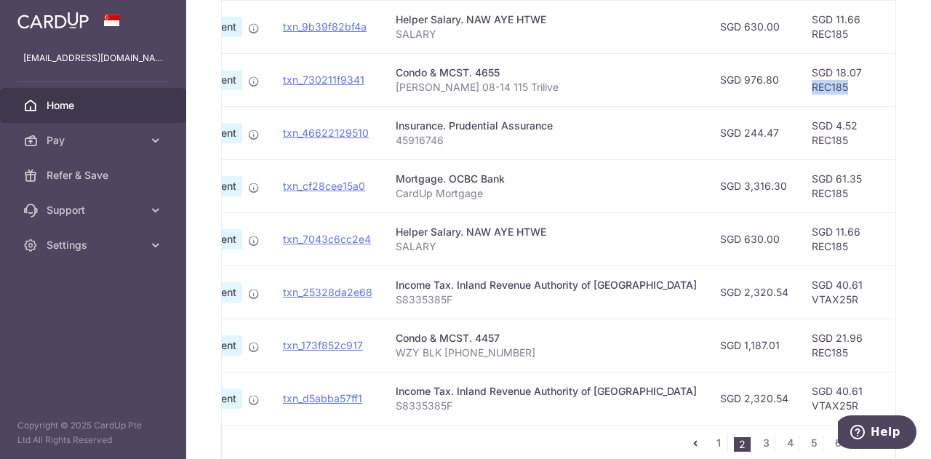
scroll to position [0, 97]
click at [462, 83] on p "[PERSON_NAME] 08-14 115 Trilive" at bounding box center [548, 87] width 301 height 15
copy tr "[PERSON_NAME] 08-14 115 Trilive"
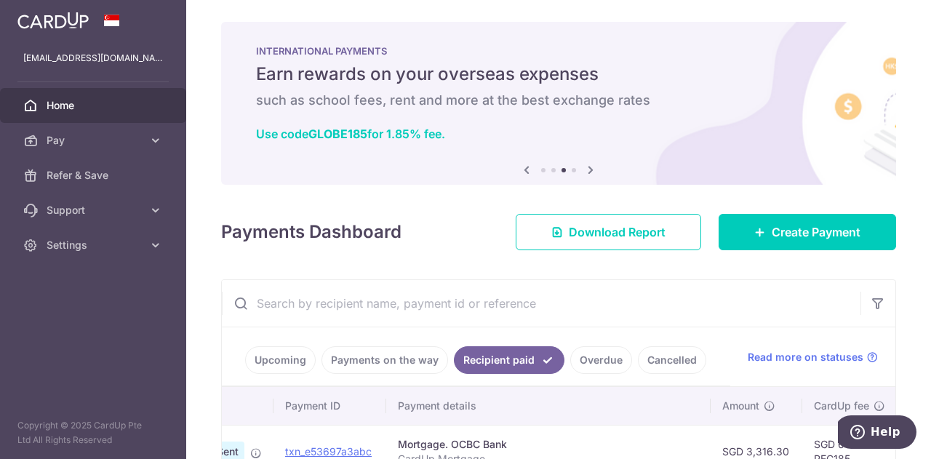
scroll to position [0, 0]
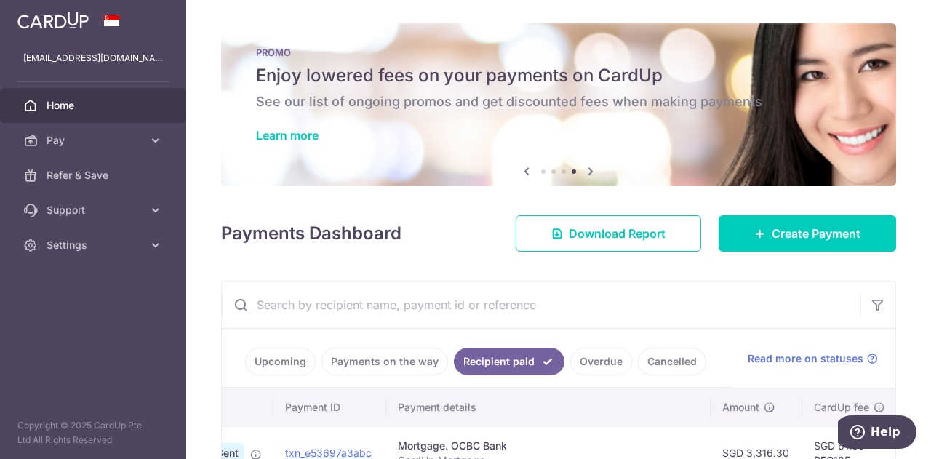
click at [263, 356] on link "Upcoming" at bounding box center [280, 362] width 71 height 28
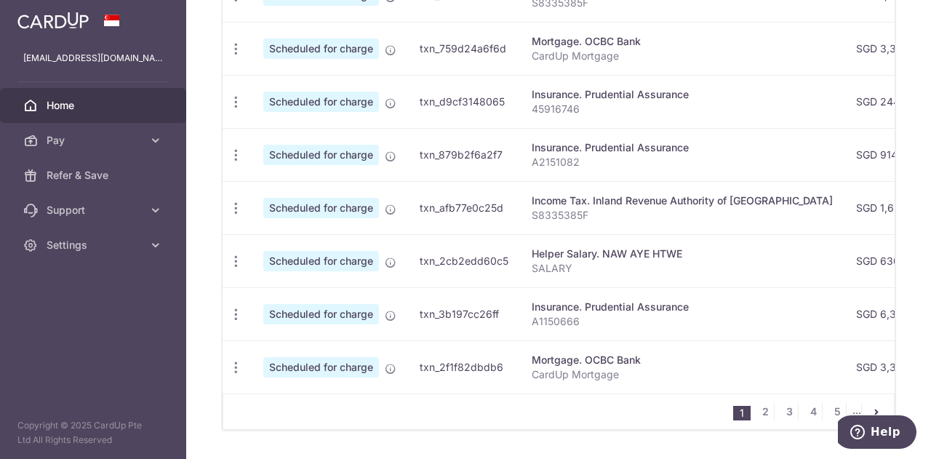
scroll to position [665, 0]
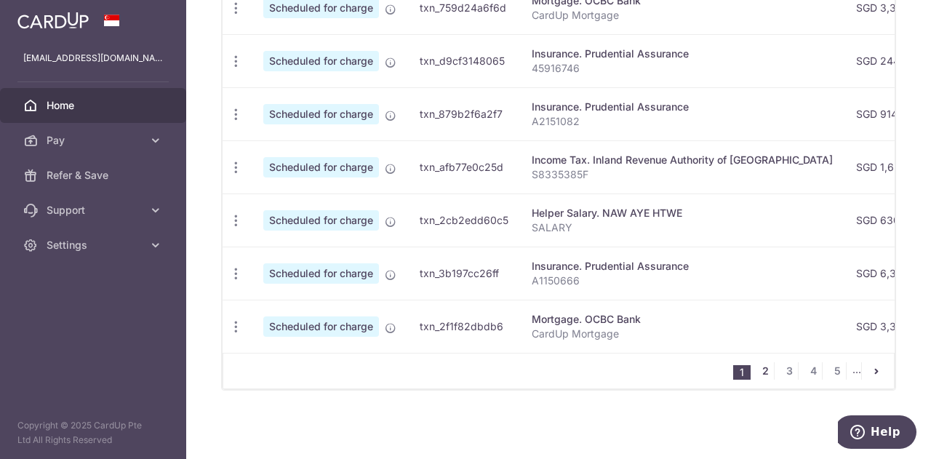
click at [761, 371] on link "2" at bounding box center [764, 370] width 17 height 17
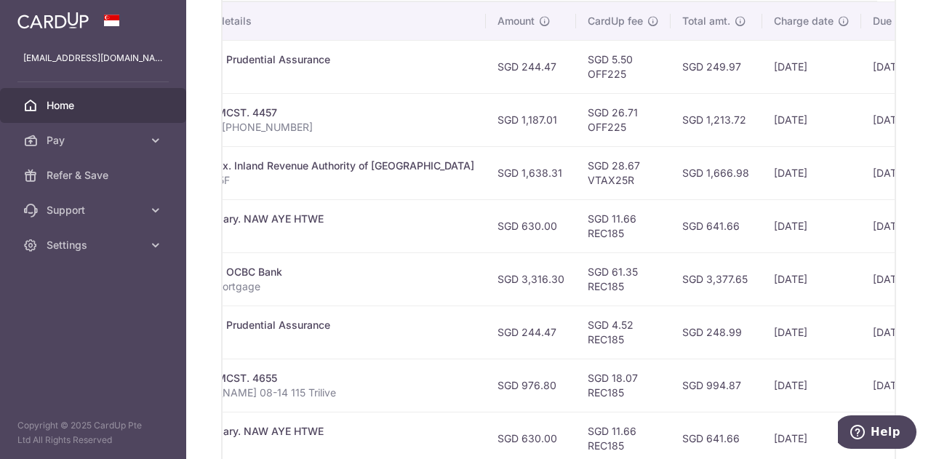
scroll to position [375, 0]
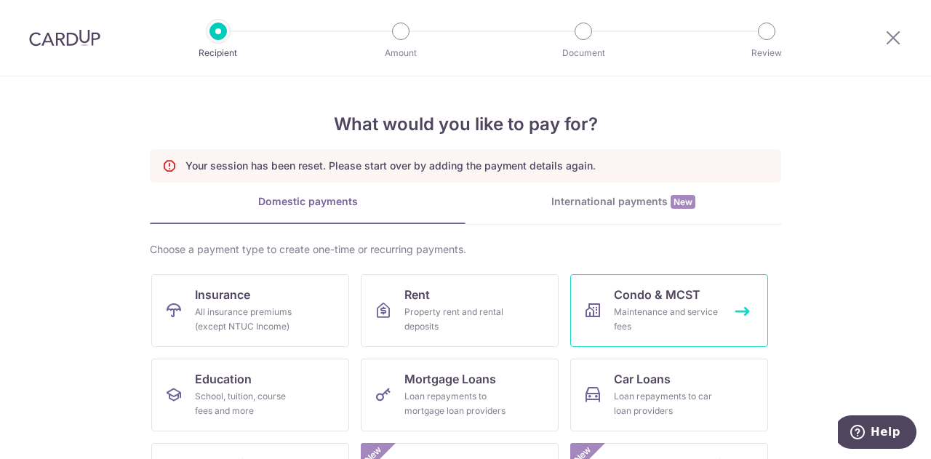
click at [632, 300] on span "Condo & MCST" at bounding box center [657, 294] width 87 height 17
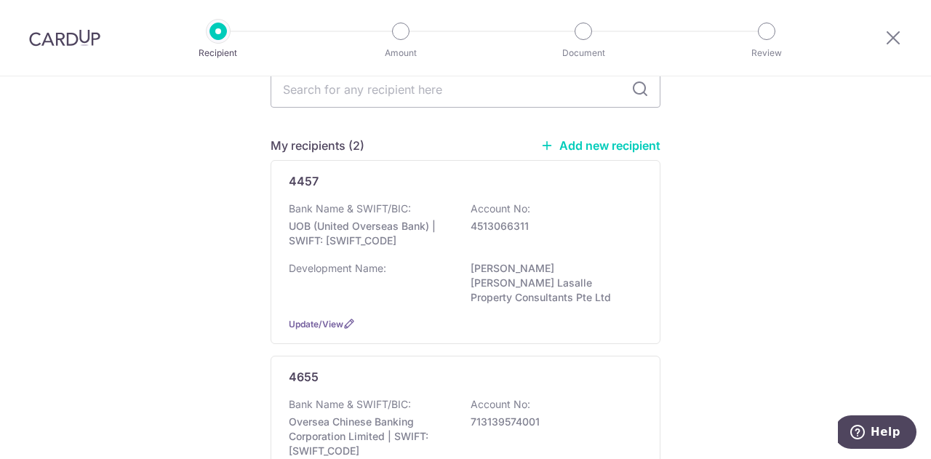
scroll to position [218, 0]
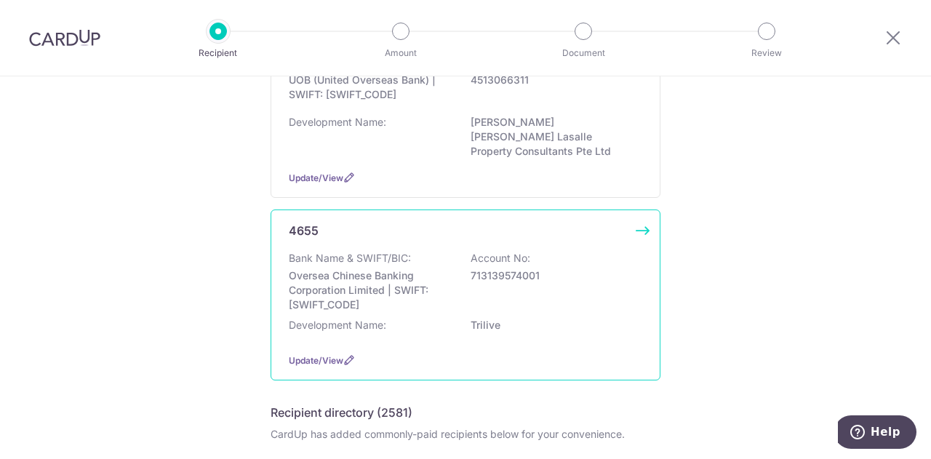
click at [639, 215] on div "4655 Bank Name & SWIFT/BIC: Oversea Chinese Banking Corporation Limited | SWIFT…" at bounding box center [466, 294] width 390 height 171
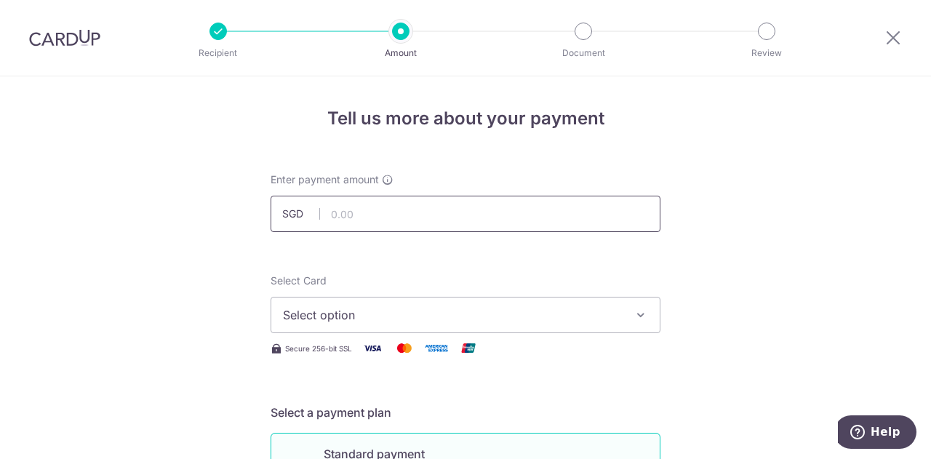
click at [369, 205] on input "text" at bounding box center [466, 214] width 390 height 36
type input "976.80"
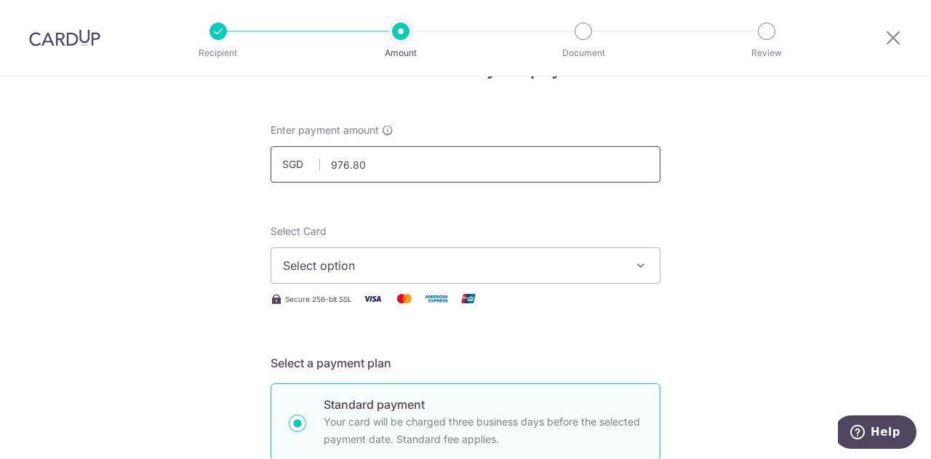
scroll to position [73, 0]
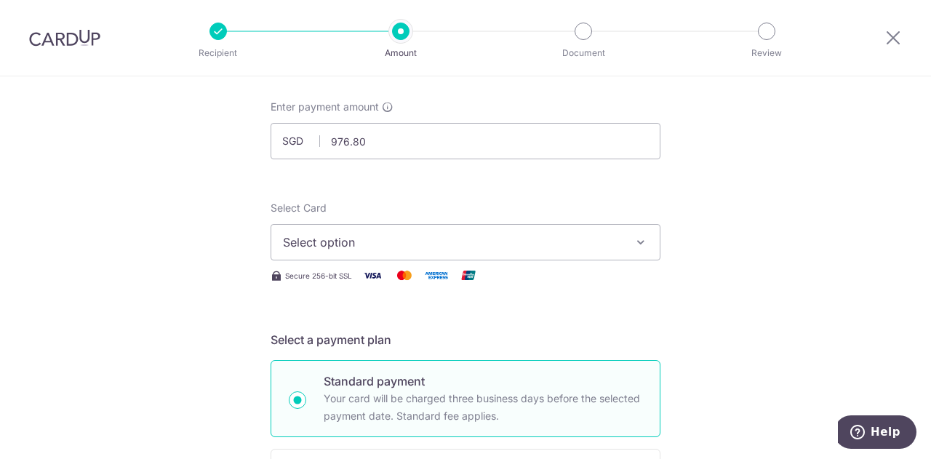
click at [399, 241] on span "Select option" at bounding box center [452, 241] width 339 height 17
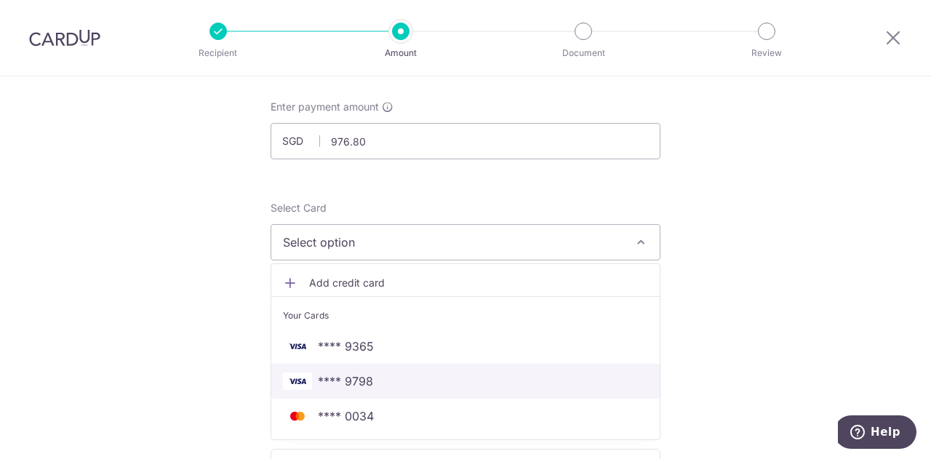
click at [372, 380] on span "**** 9798" at bounding box center [465, 380] width 365 height 17
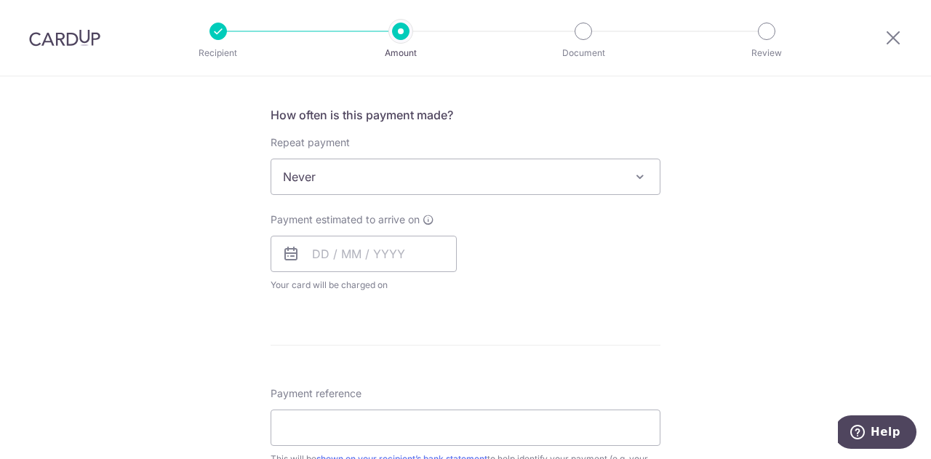
scroll to position [582, 0]
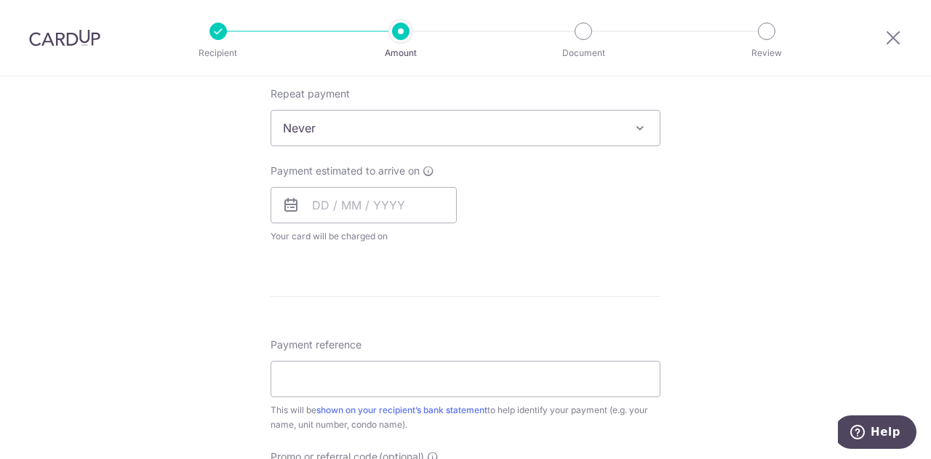
click at [499, 133] on span "Never" at bounding box center [465, 128] width 388 height 35
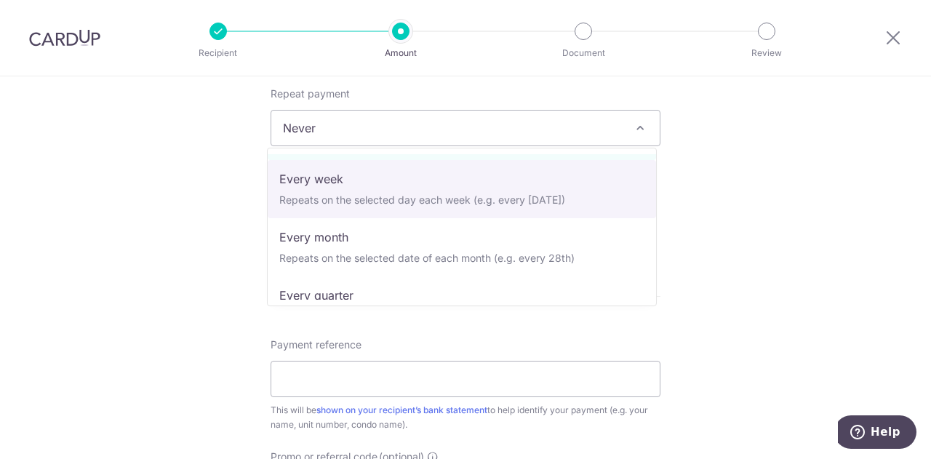
scroll to position [73, 0]
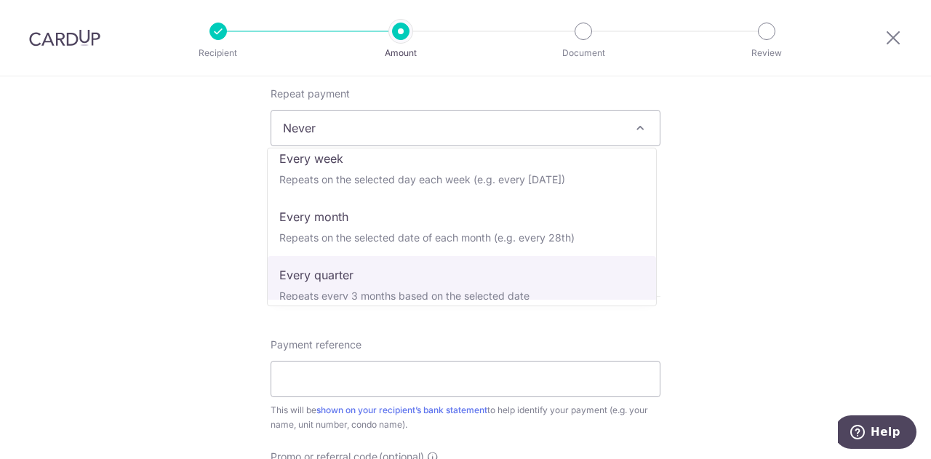
select select "4"
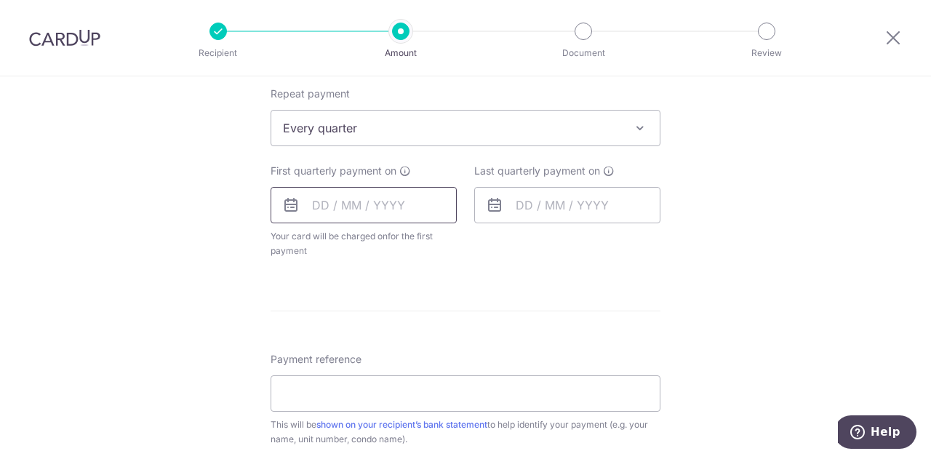
click at [318, 200] on input "text" at bounding box center [364, 205] width 186 height 36
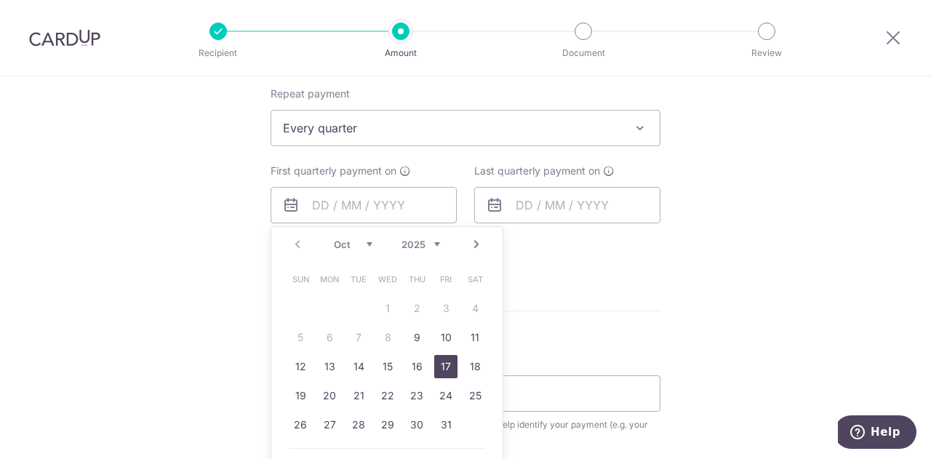
click at [439, 372] on link "17" at bounding box center [445, 366] width 23 height 23
type input "[DATE]"
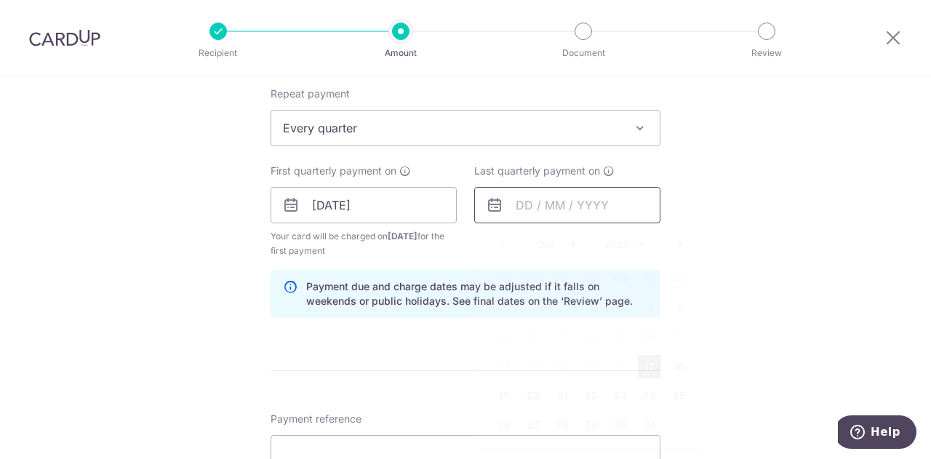
click at [603, 209] on input "text" at bounding box center [567, 205] width 186 height 36
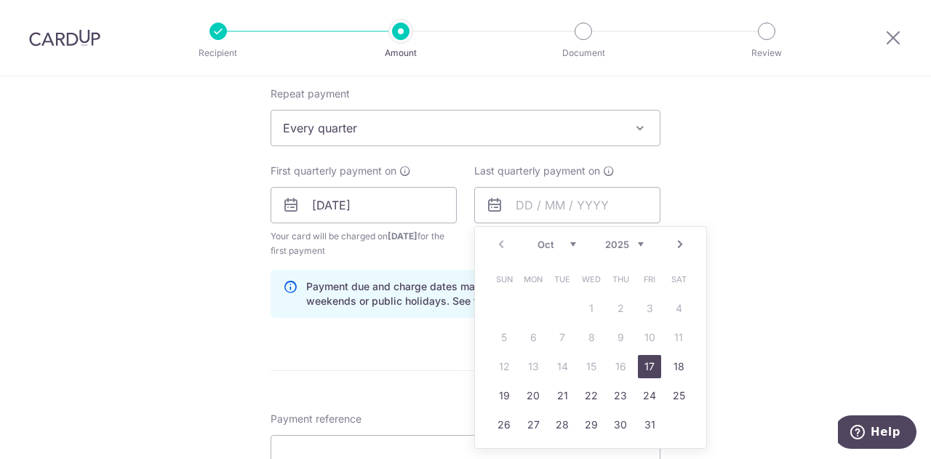
click at [641, 242] on div "Prev Next Oct Nov Dec 2025 2026 2027 2028 2029 2030 2031 2032 2033 2034 2035" at bounding box center [590, 244] width 231 height 35
click at [633, 239] on select "2025 2026 2027 2028 2029 2030 2031 2032 2033 2034 2035" at bounding box center [624, 245] width 39 height 12
click at [569, 248] on div "Jan Feb Mar Apr May Jun Jul Aug Sep Oct Nov Dec 2025 2026 2027 2028 2029 2030 2…" at bounding box center [590, 245] width 106 height 12
click at [569, 244] on select "Jan Feb Mar Apr May Jun Jul Aug Sep Oct Nov Dec" at bounding box center [556, 245] width 39 height 12
click at [644, 420] on link "31" at bounding box center [649, 424] width 23 height 23
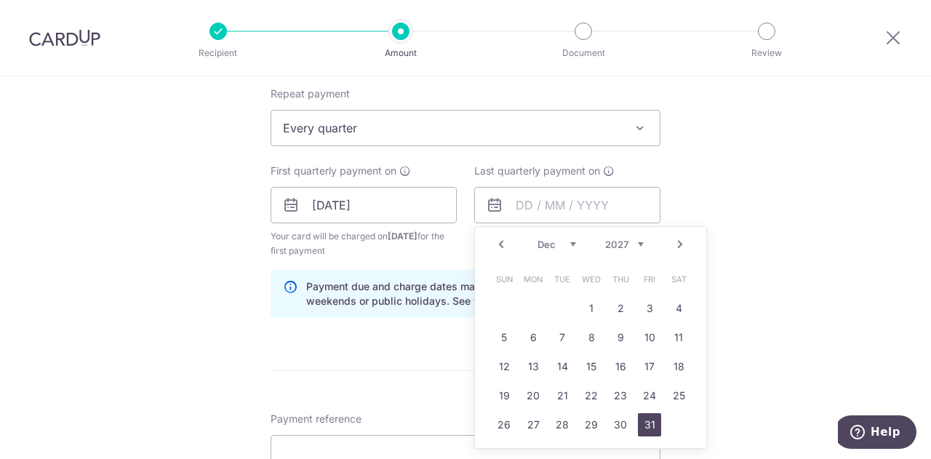
type input "31/12/2027"
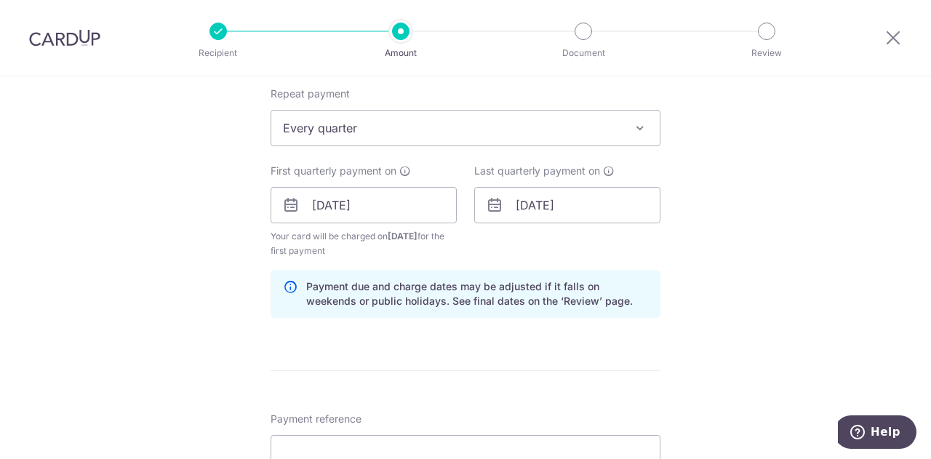
click at [794, 337] on div "Tell us more about your payment Enter payment amount SGD 976.80 976.80 Select C…" at bounding box center [465, 190] width 931 height 1390
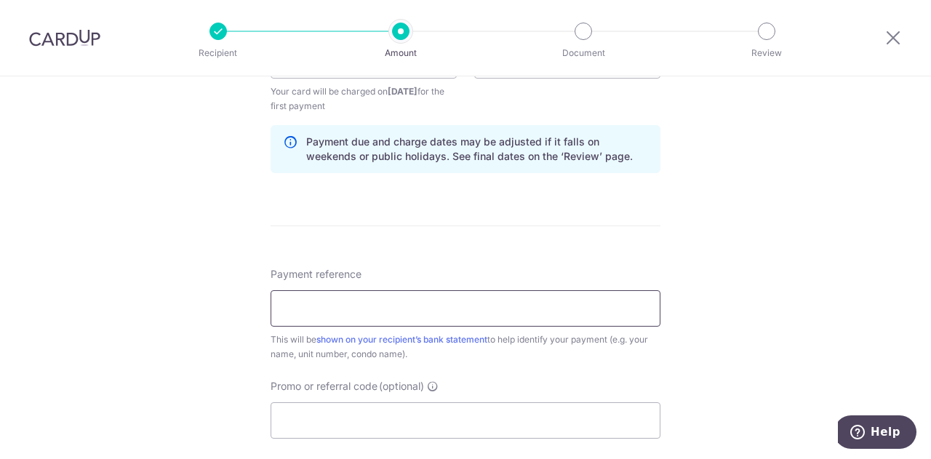
scroll to position [727, 0]
click at [435, 311] on input "Payment reference" at bounding box center [466, 307] width 390 height 36
click at [422, 320] on input "Payment reference" at bounding box center [466, 307] width 390 height 36
paste input "WU ZHIYONG 08-14 115 Trilive"
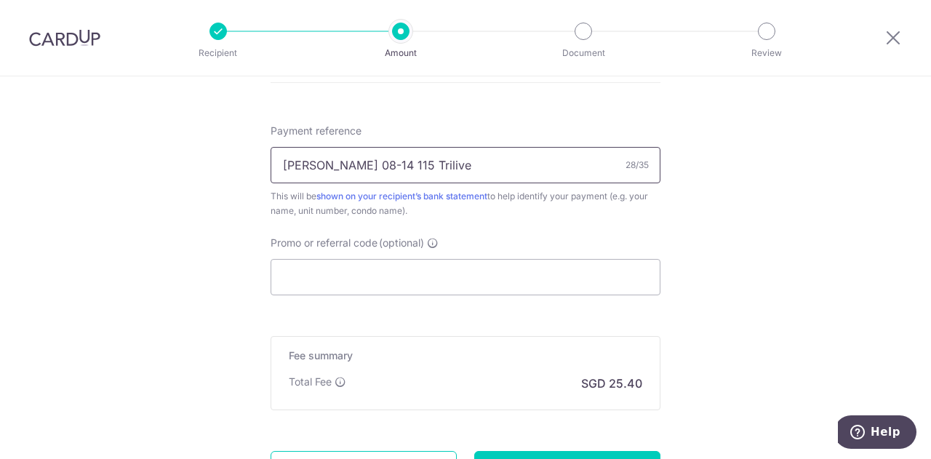
scroll to position [873, 0]
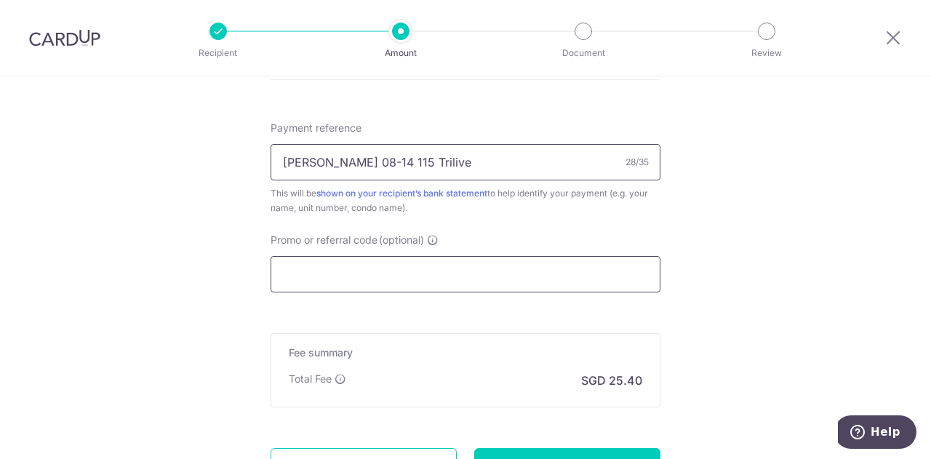
type input "WU ZHIYONG 08-14 115 Trilive"
click at [385, 268] on input "Promo or referral code (optional)" at bounding box center [466, 274] width 390 height 36
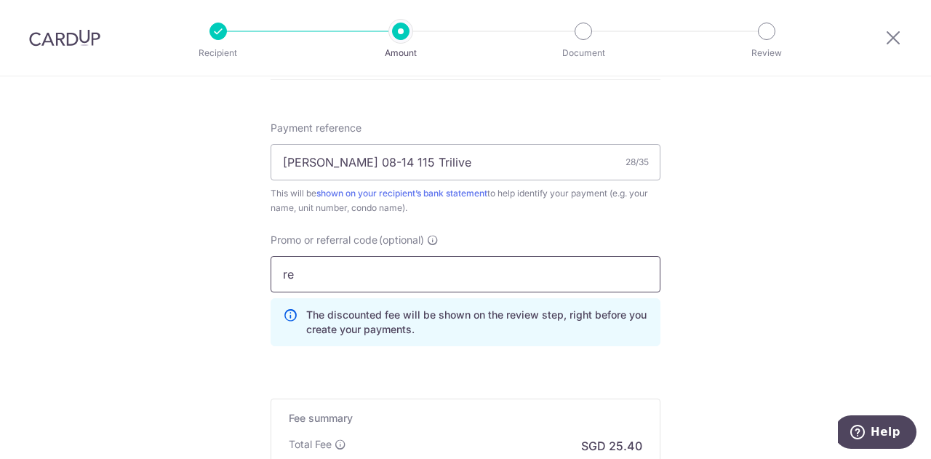
type input "r"
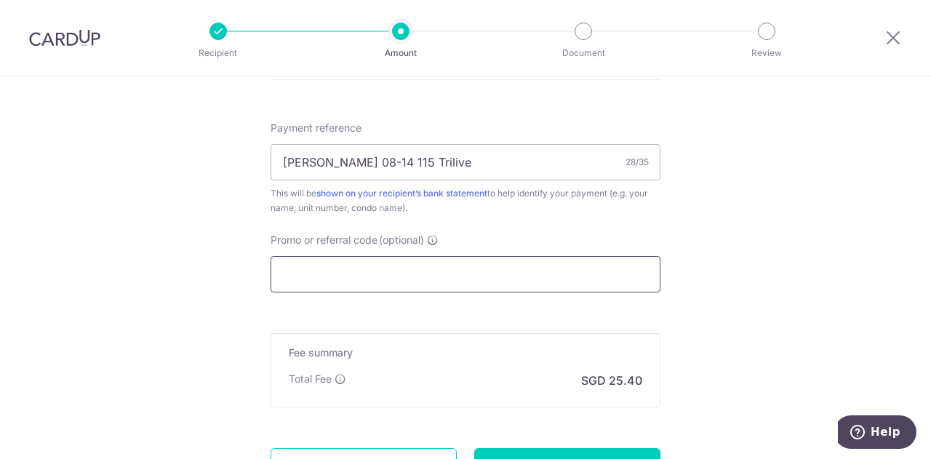
type input "T"
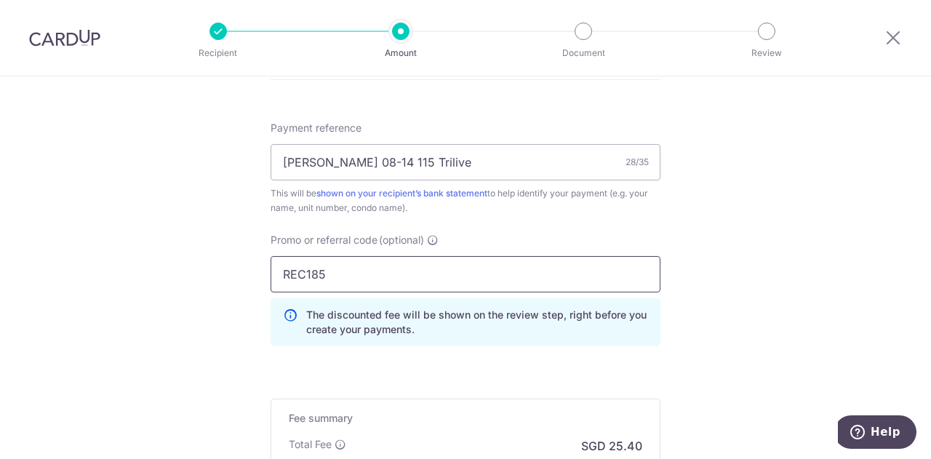
type input "REC185"
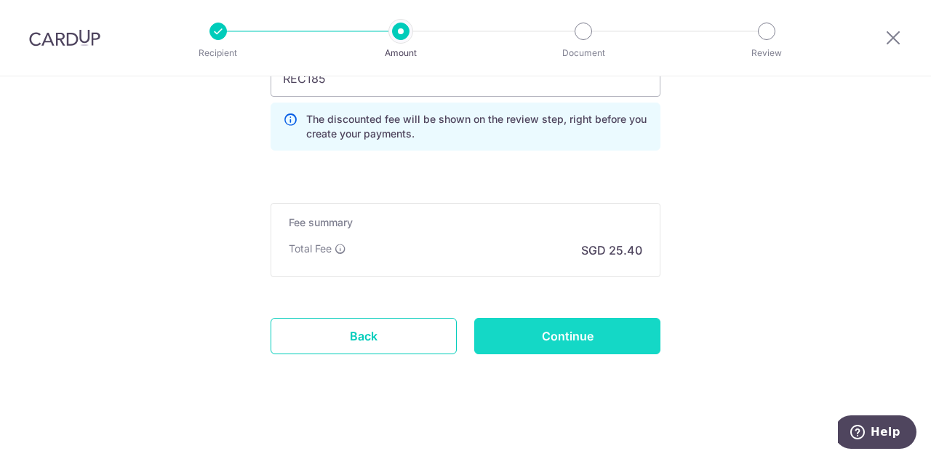
click at [573, 334] on input "Continue" at bounding box center [567, 336] width 186 height 36
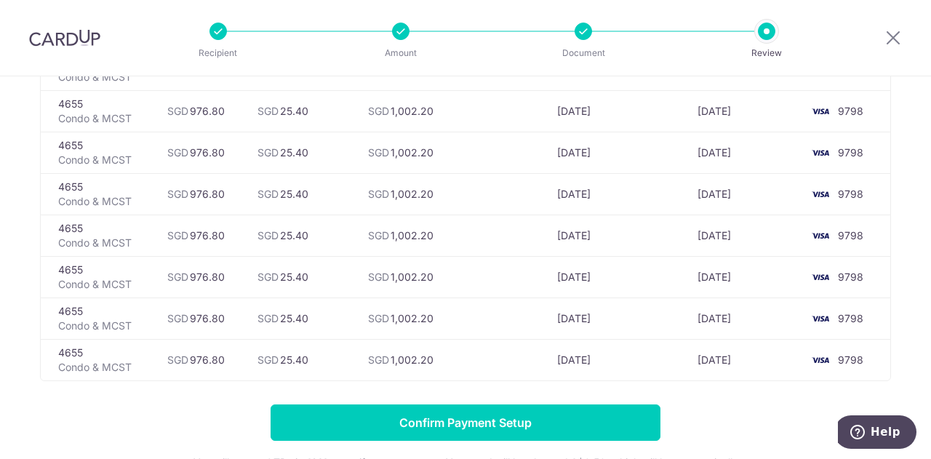
scroll to position [291, 0]
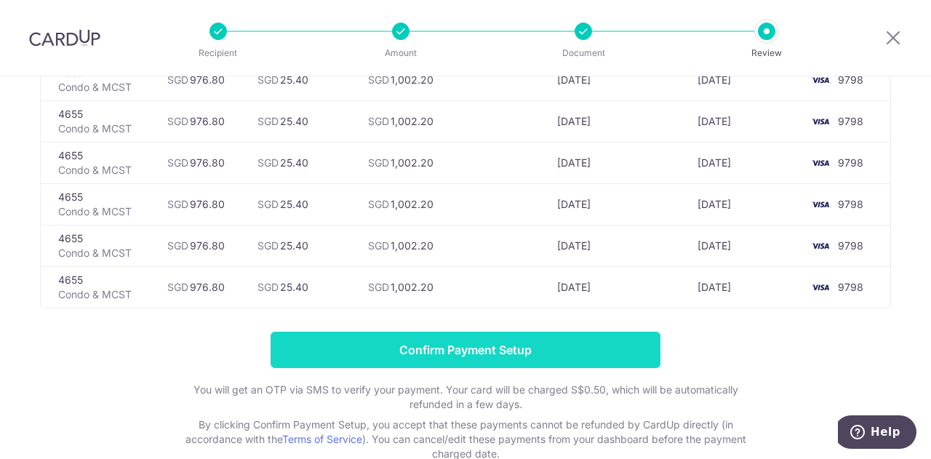
click at [496, 347] on input "Confirm Payment Setup" at bounding box center [466, 350] width 390 height 36
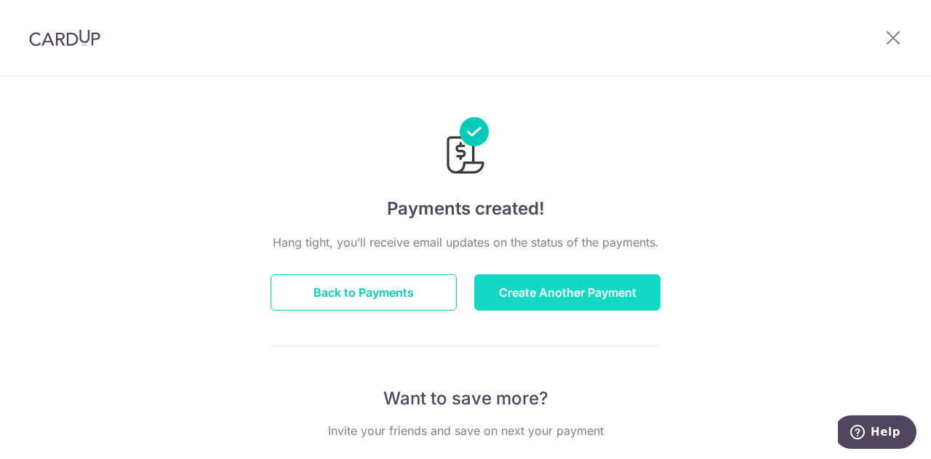
click at [532, 295] on button "Create Another Payment" at bounding box center [567, 292] width 186 height 36
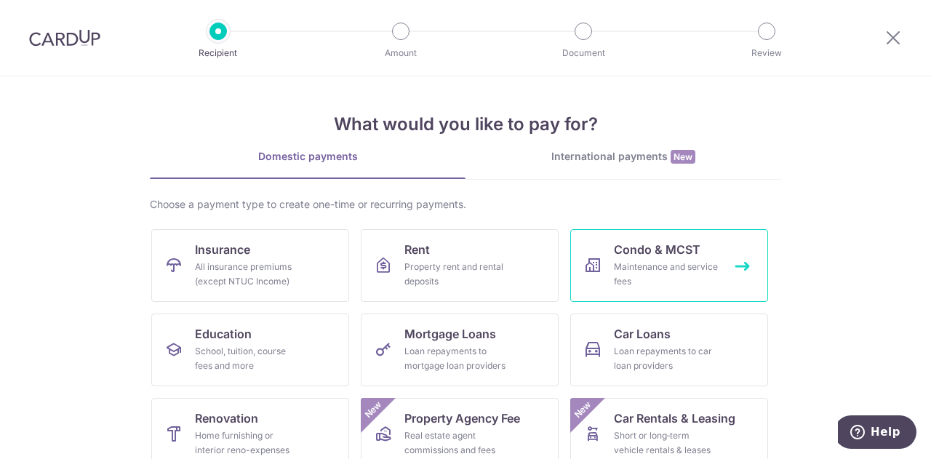
click at [638, 261] on div "Maintenance and service fees" at bounding box center [666, 274] width 105 height 29
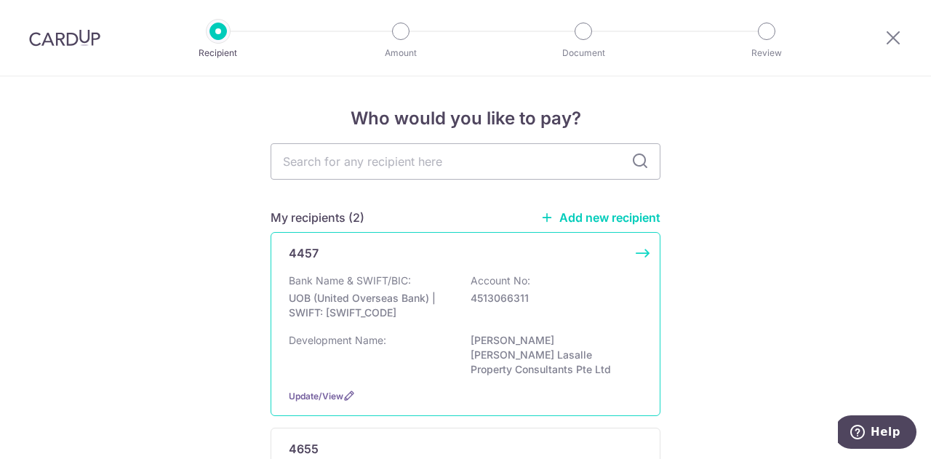
click at [603, 273] on div "Bank Name & SWIFT/BIC: UOB (United Overseas Bank) | SWIFT: [SWIFT_CODE] Account…" at bounding box center [465, 300] width 353 height 54
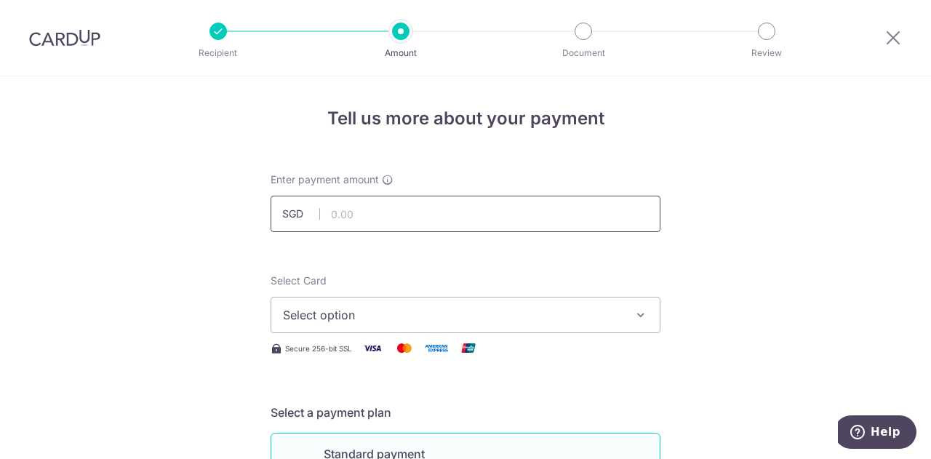
click at [448, 209] on input "text" at bounding box center [466, 214] width 390 height 36
type input "1,187.01"
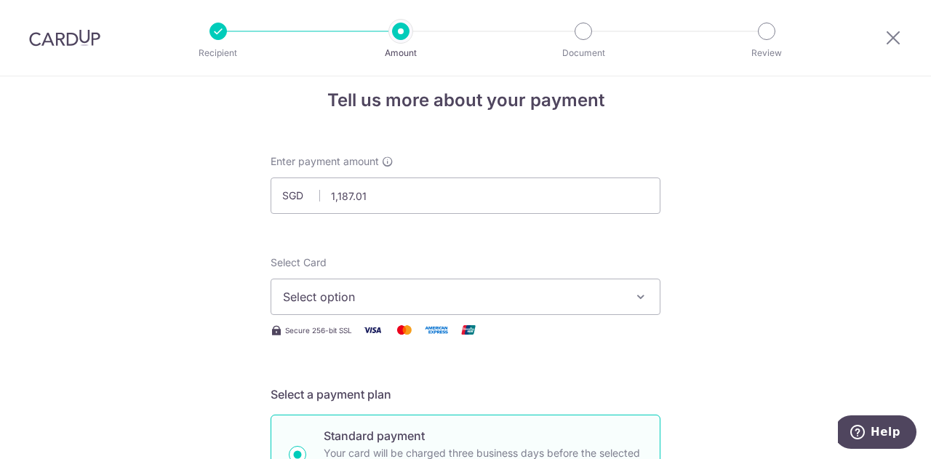
scroll to position [73, 0]
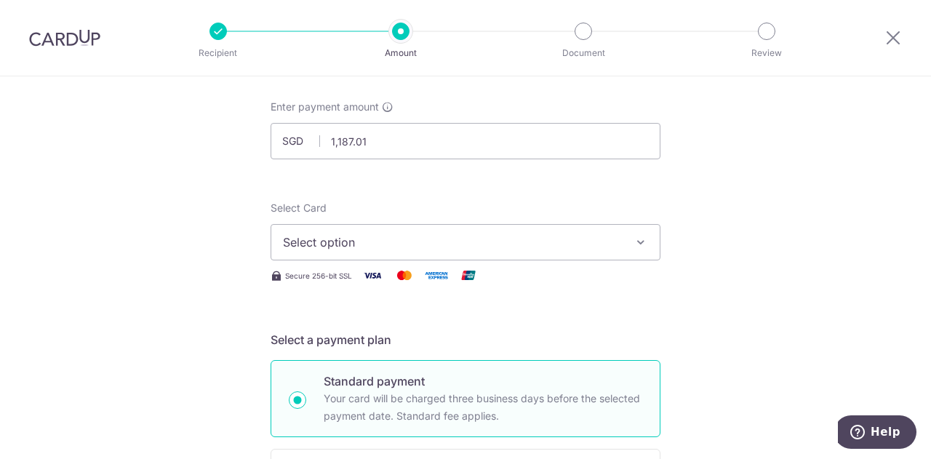
click at [516, 248] on span "Select option" at bounding box center [452, 241] width 339 height 17
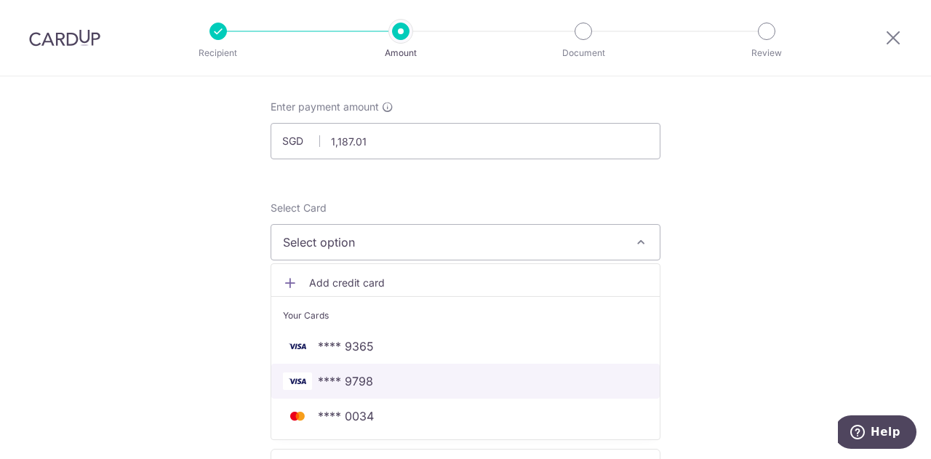
click at [447, 390] on link "**** 9798" at bounding box center [465, 381] width 388 height 35
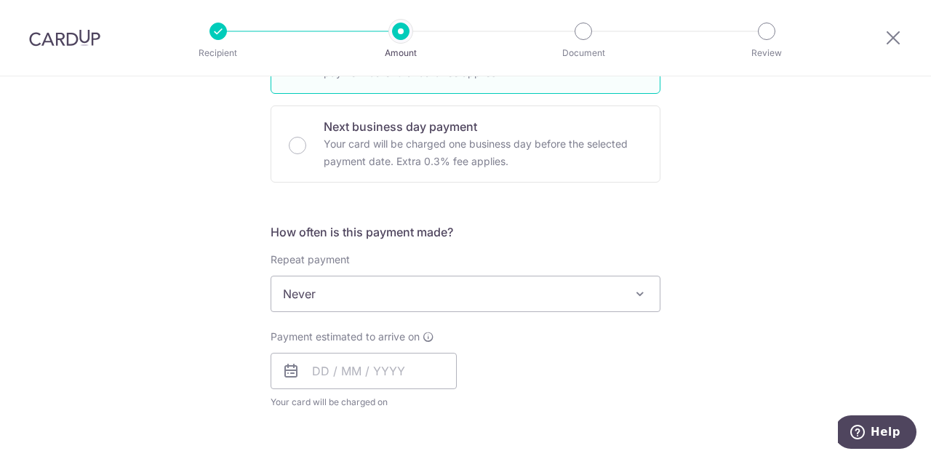
scroll to position [436, 0]
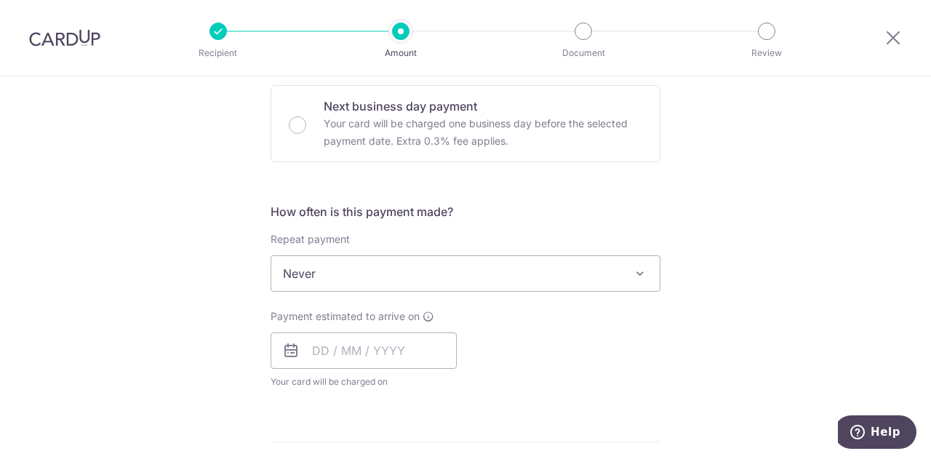
click at [583, 278] on span "Never" at bounding box center [465, 273] width 388 height 35
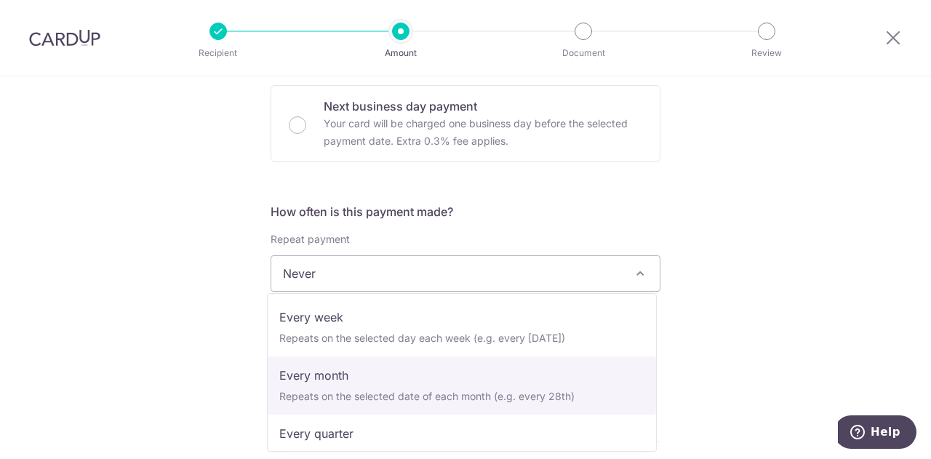
scroll to position [145, 0]
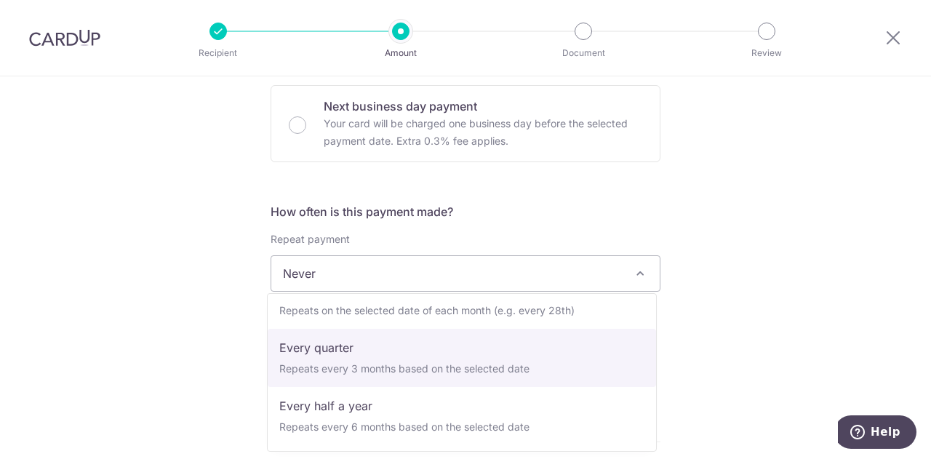
select select "4"
